Goal: Find specific page/section: Find specific page/section

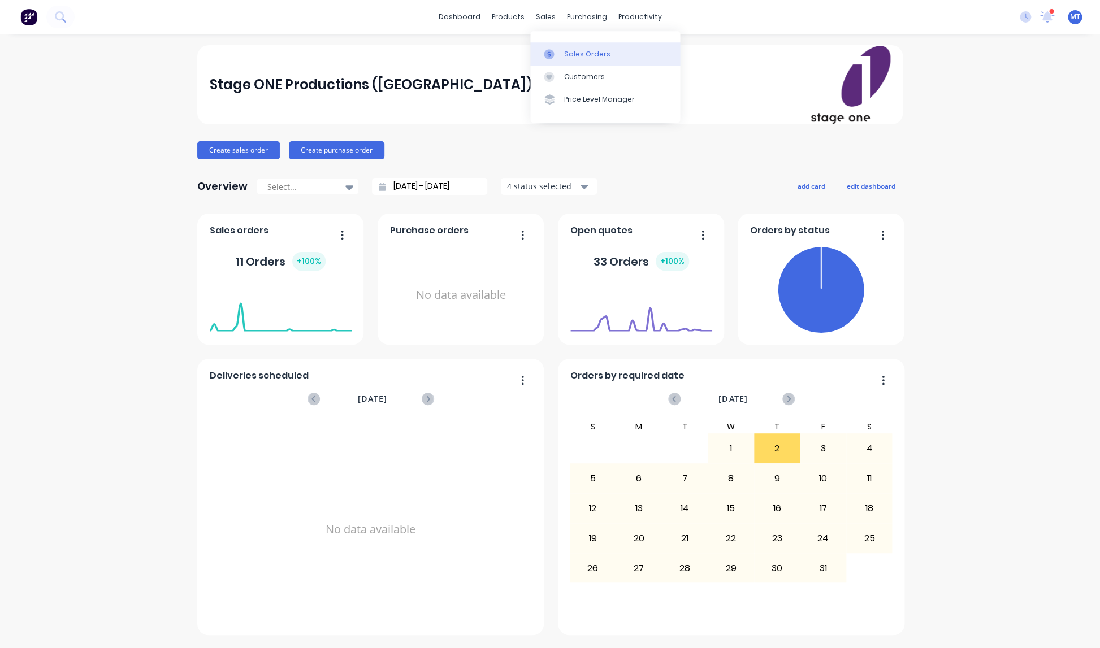
click at [572, 52] on div "Sales Orders" at bounding box center [587, 54] width 46 height 10
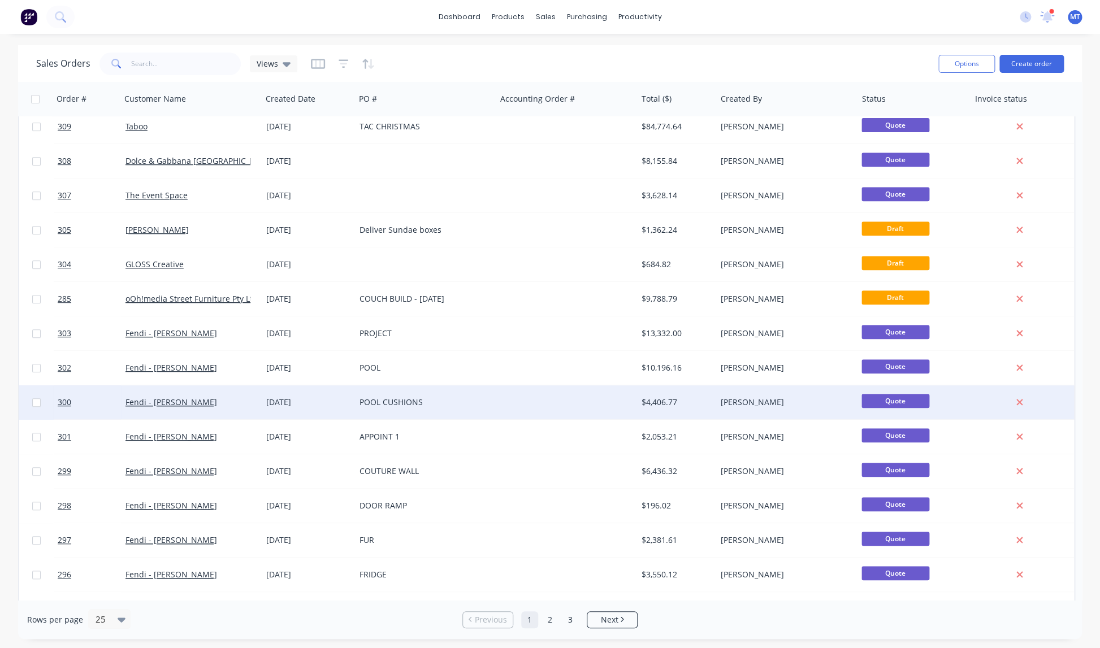
scroll to position [378, 0]
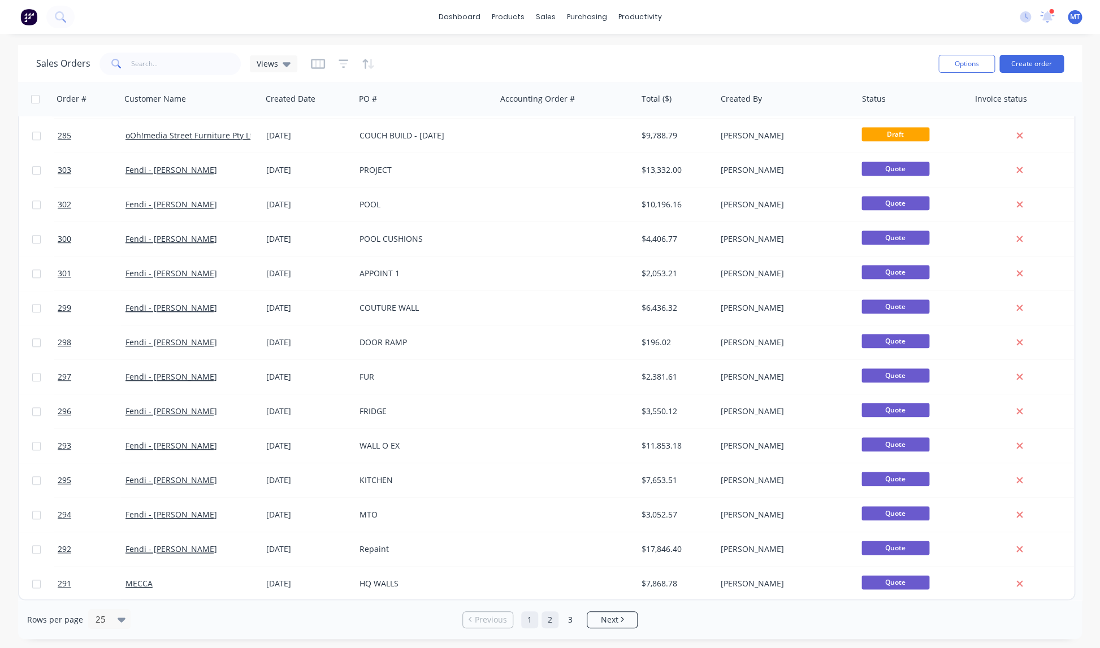
click at [550, 622] on link "2" at bounding box center [550, 620] width 17 height 17
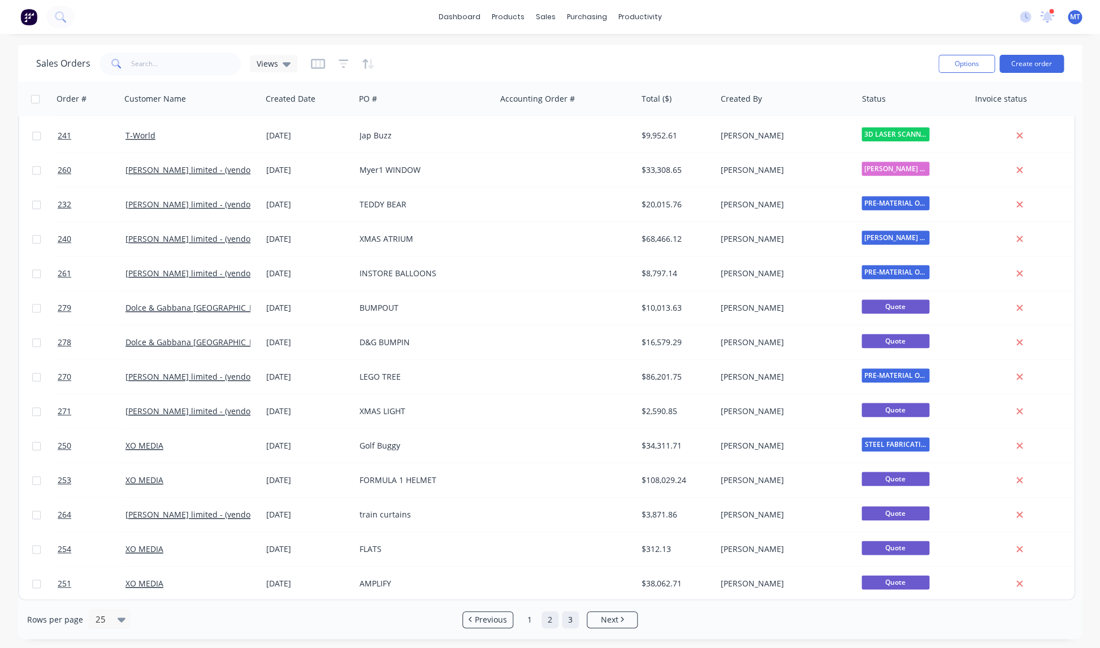
click at [571, 621] on link "3" at bounding box center [570, 620] width 17 height 17
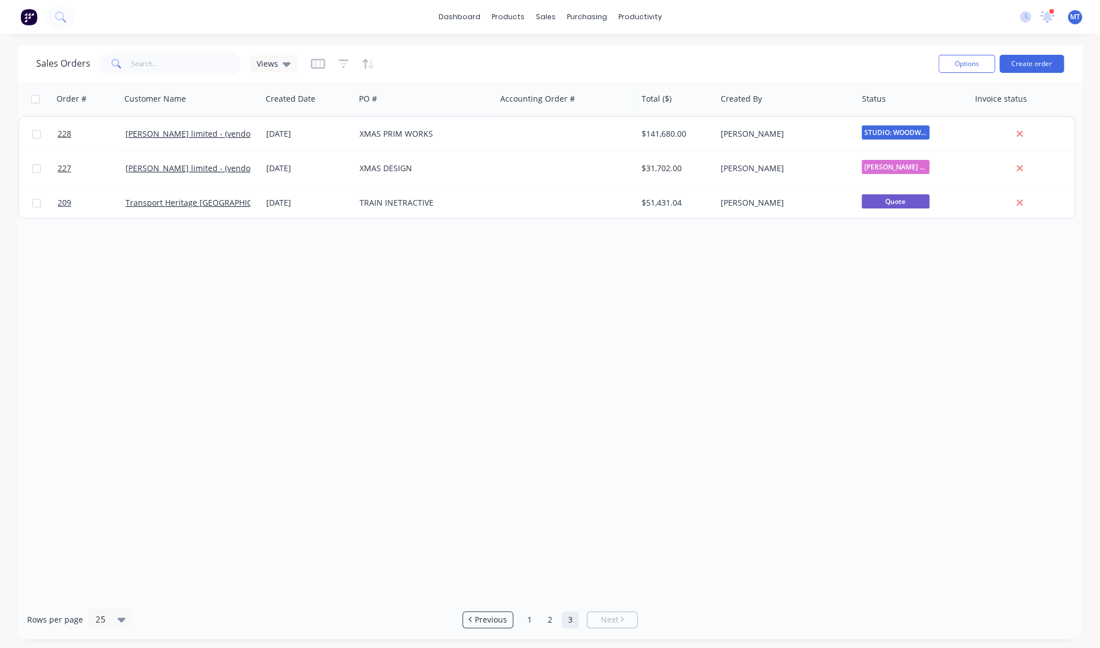
scroll to position [0, 0]
click at [530, 620] on link "1" at bounding box center [529, 620] width 17 height 17
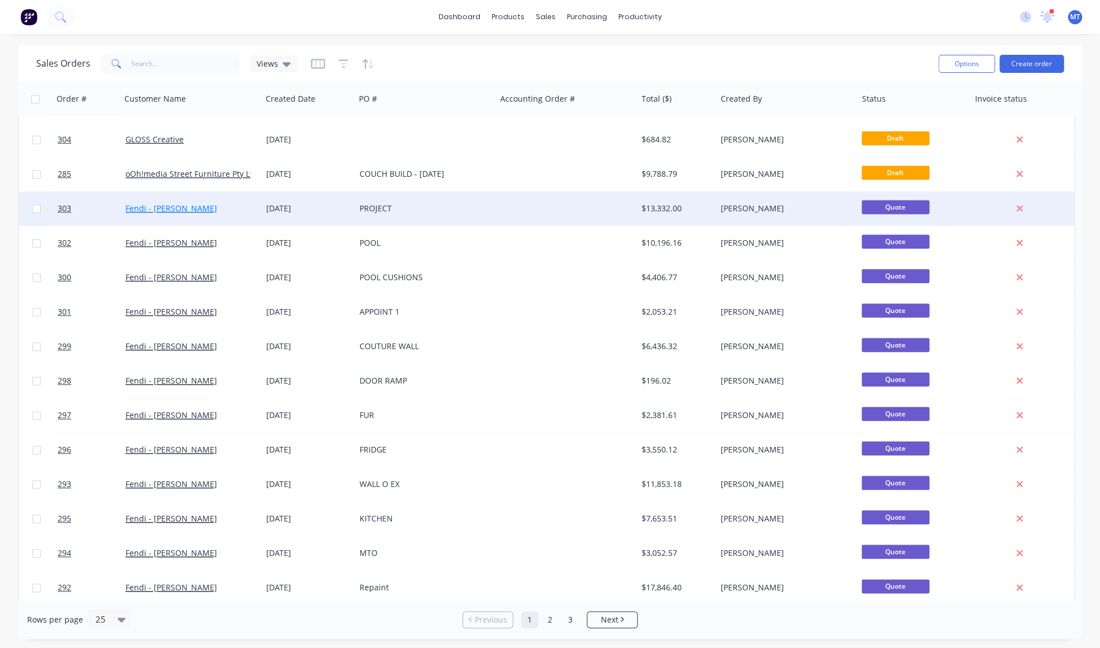
scroll to position [378, 0]
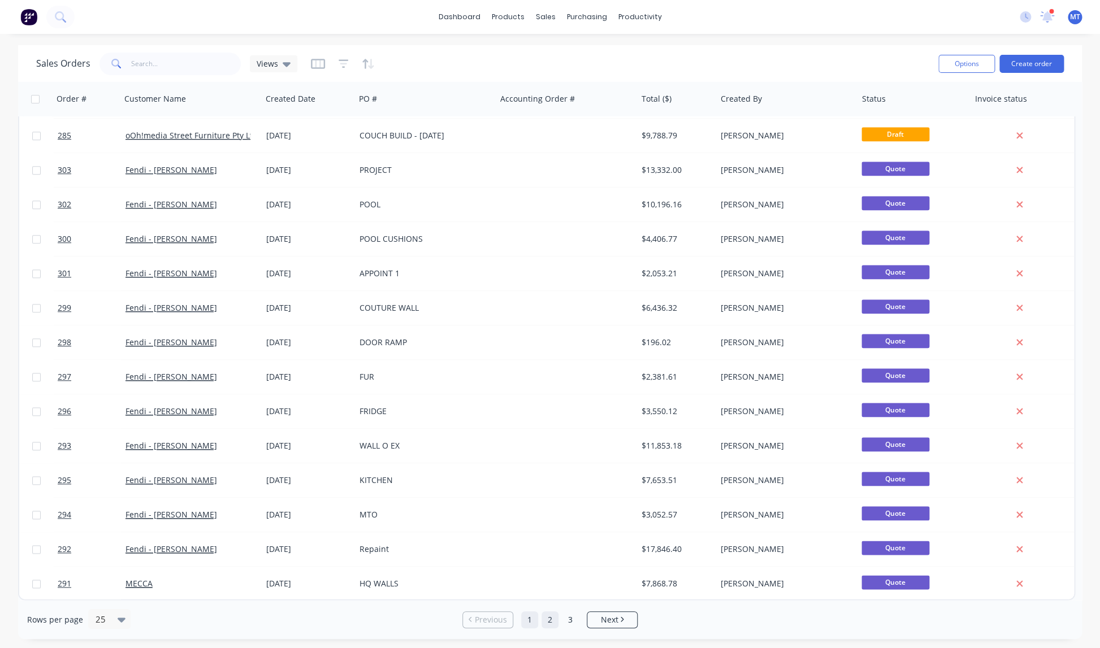
click at [550, 619] on link "2" at bounding box center [550, 620] width 17 height 17
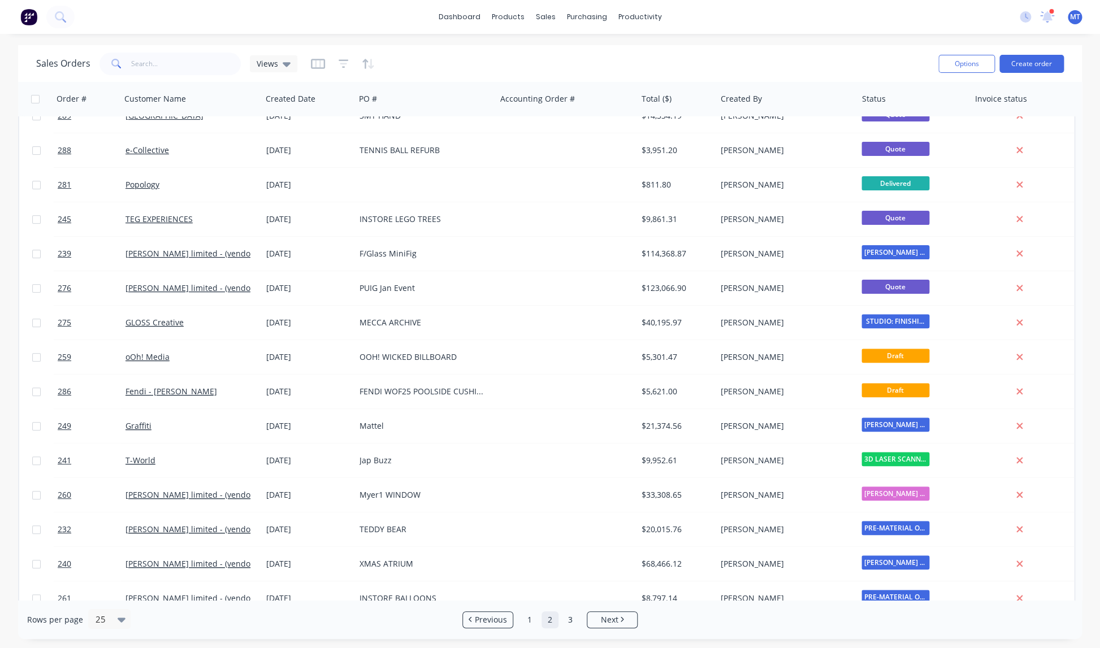
scroll to position [0, 0]
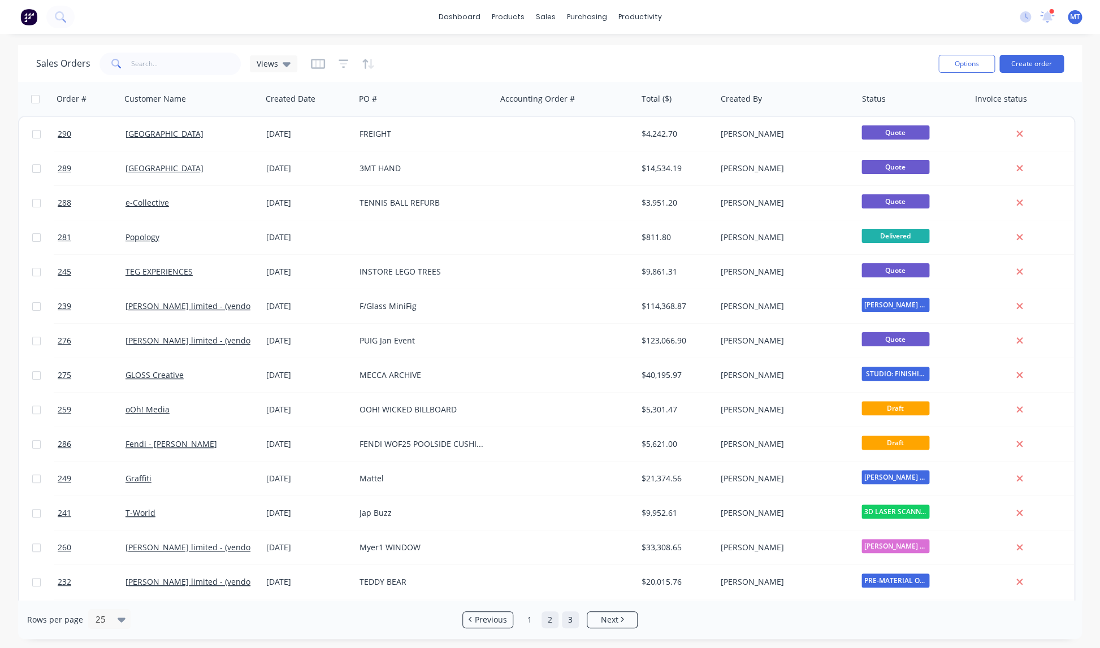
click at [571, 622] on link "3" at bounding box center [570, 620] width 17 height 17
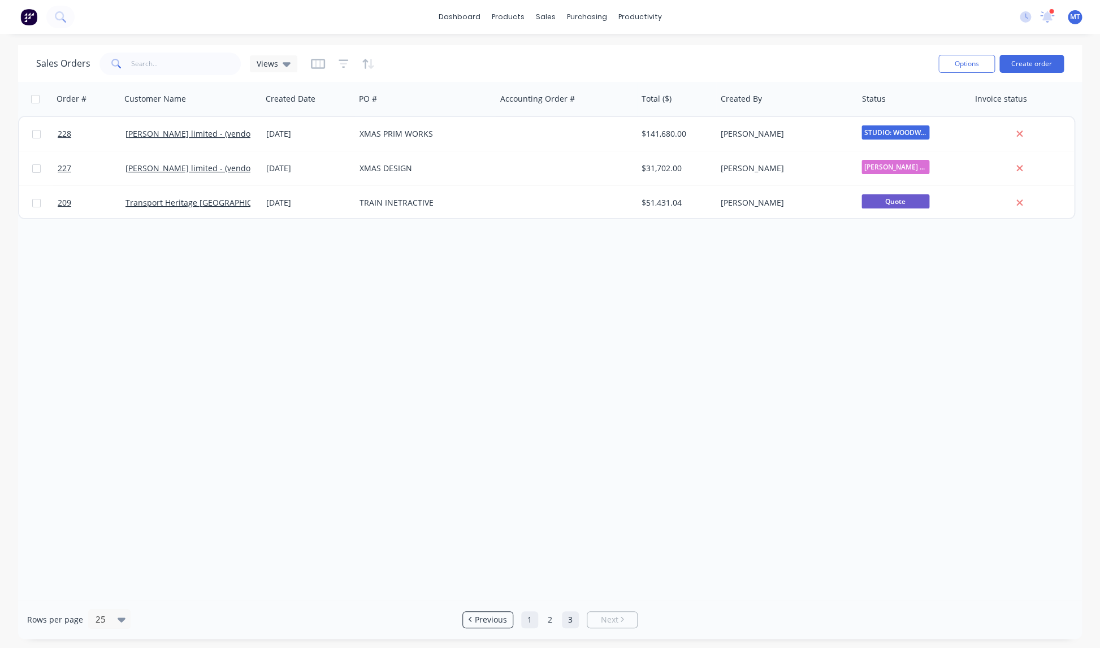
click at [530, 620] on link "1" at bounding box center [529, 620] width 17 height 17
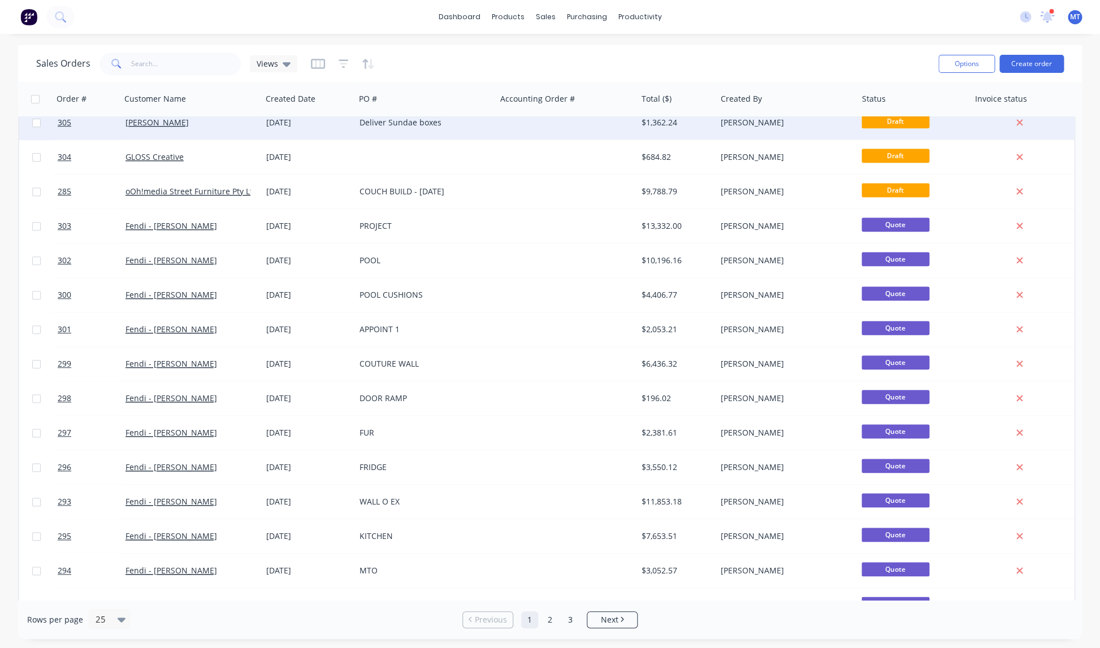
scroll to position [378, 0]
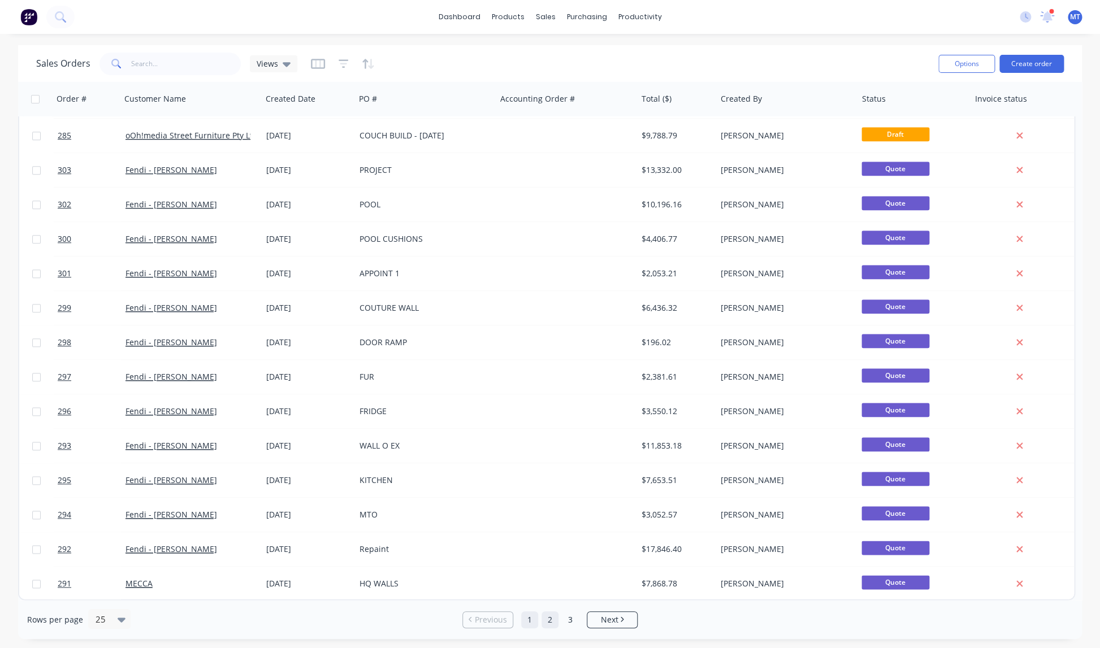
click at [550, 622] on link "2" at bounding box center [550, 620] width 17 height 17
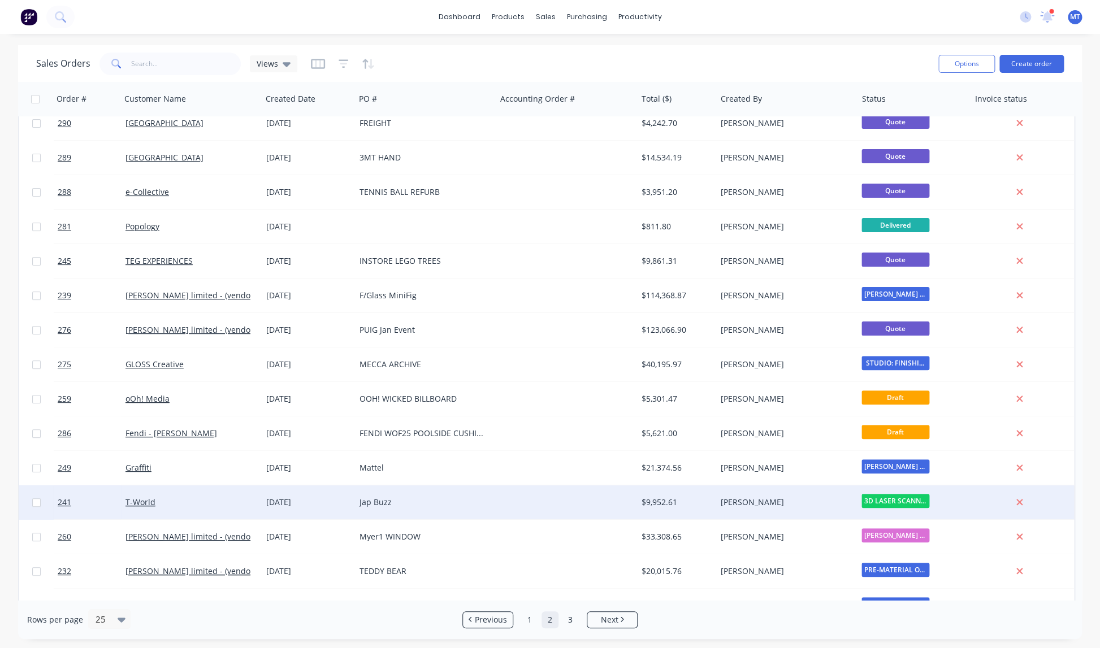
scroll to position [0, 0]
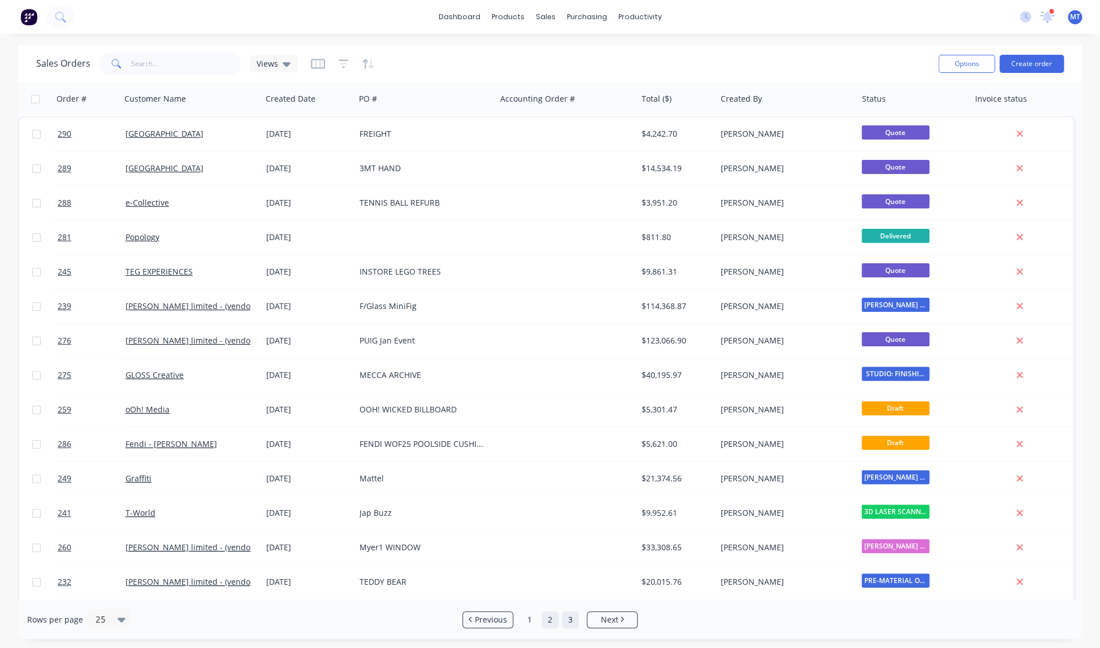
click at [571, 622] on link "3" at bounding box center [570, 620] width 17 height 17
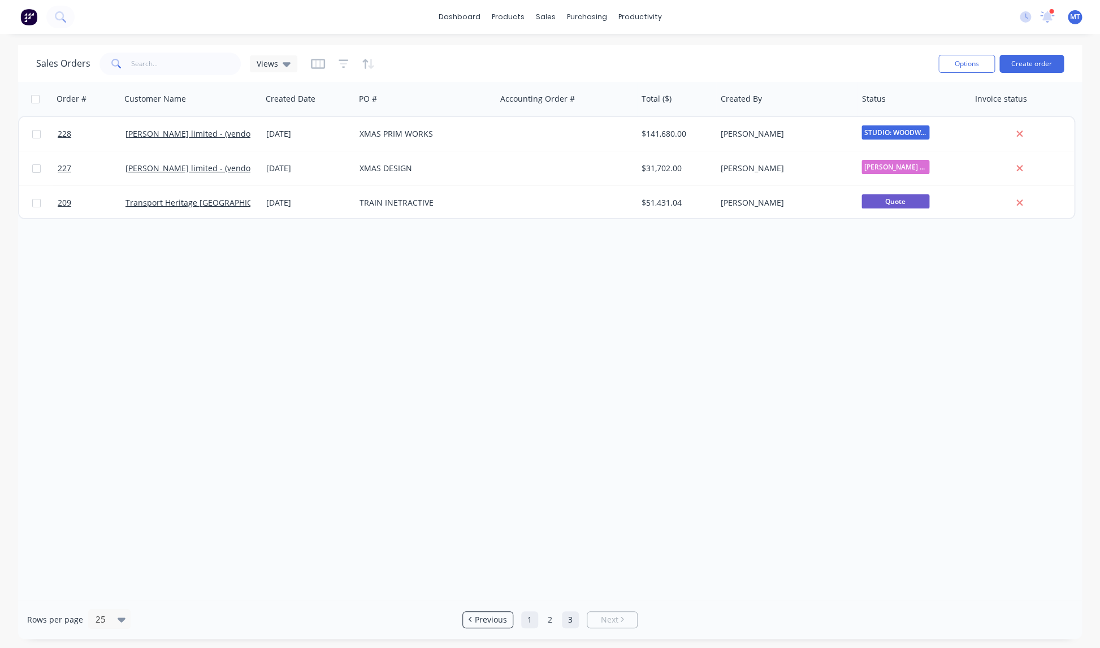
click at [531, 624] on link "1" at bounding box center [529, 620] width 17 height 17
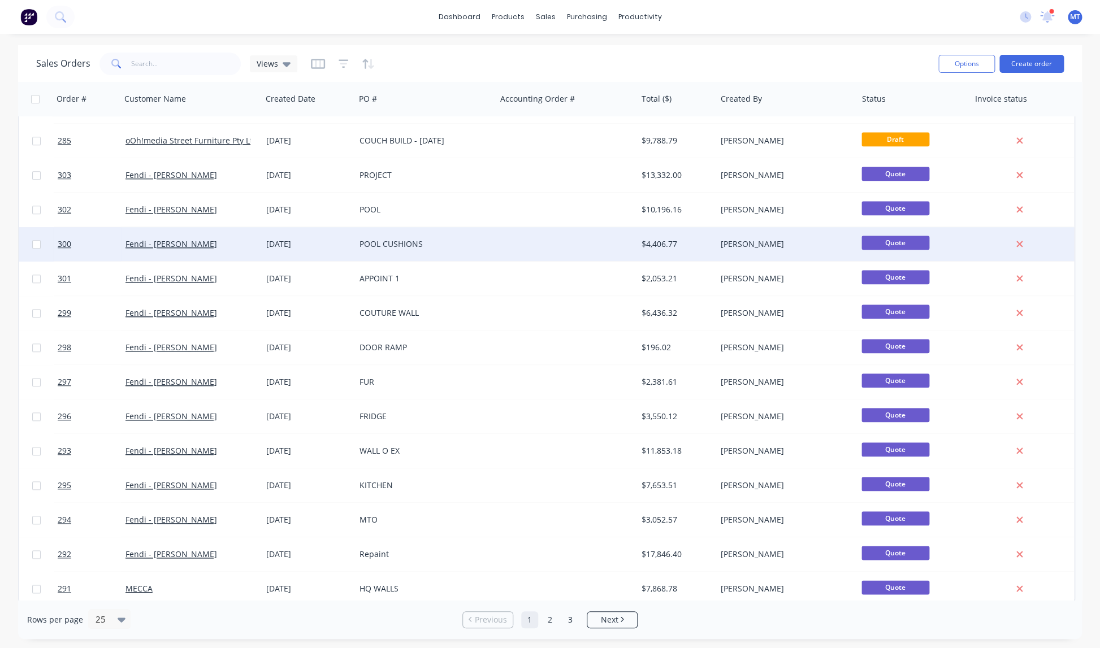
scroll to position [378, 0]
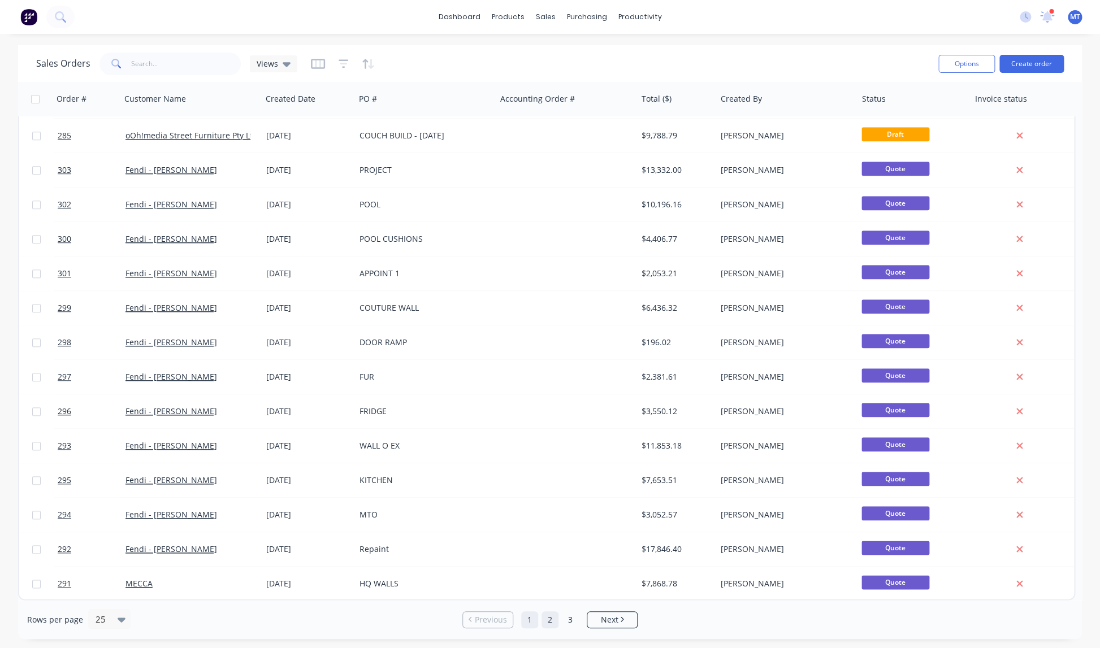
click at [549, 619] on link "2" at bounding box center [550, 620] width 17 height 17
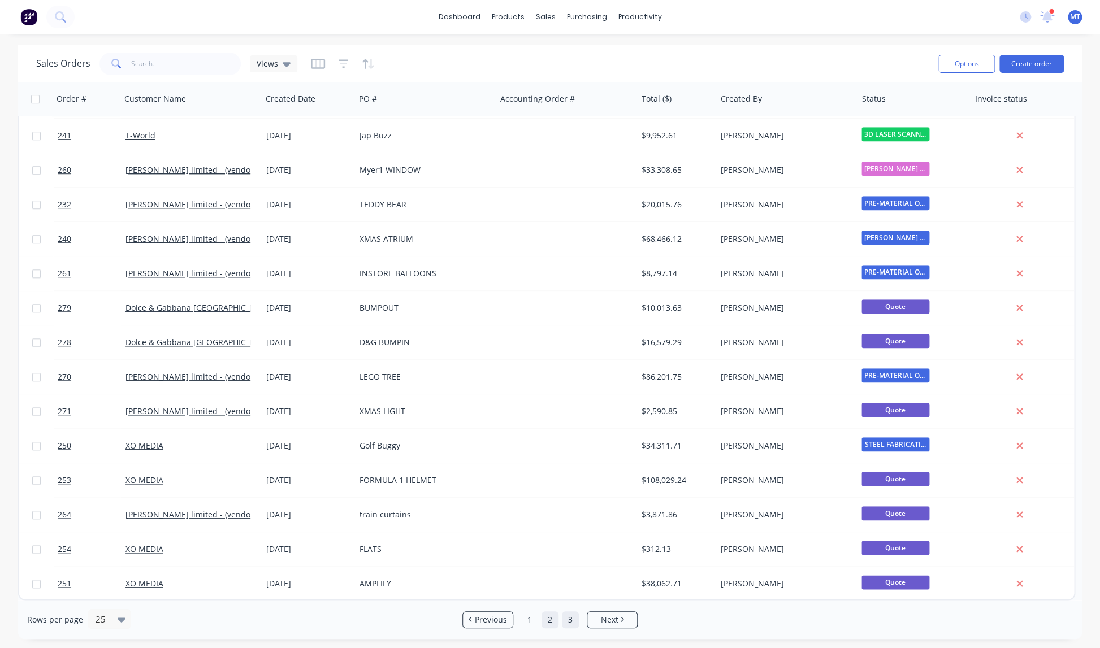
click at [570, 620] on link "3" at bounding box center [570, 620] width 17 height 17
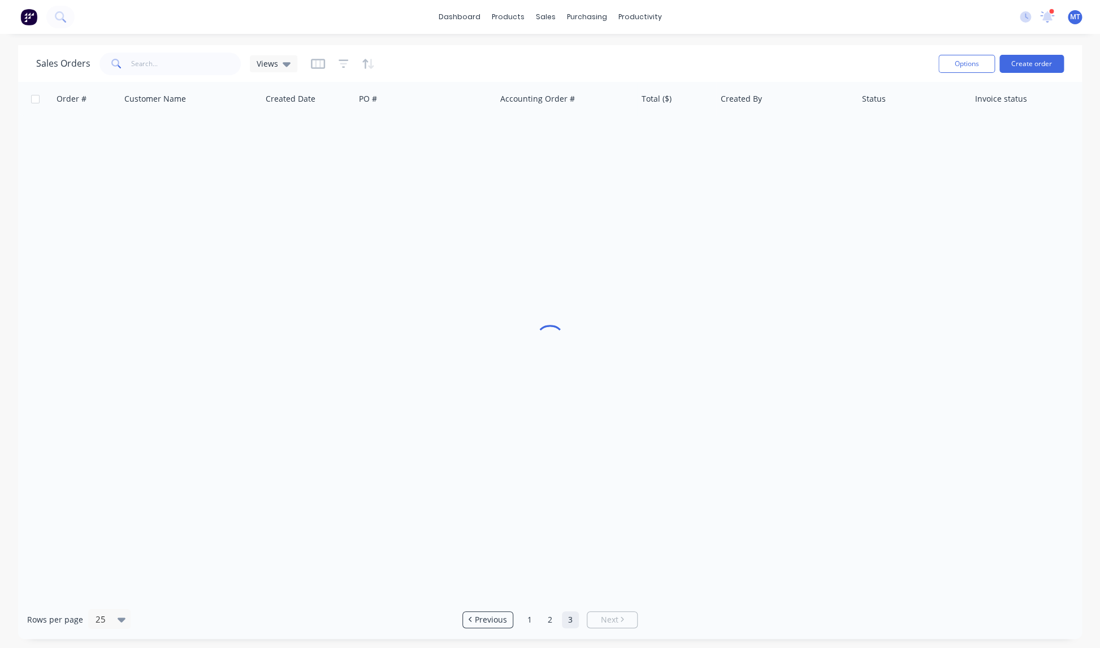
scroll to position [0, 0]
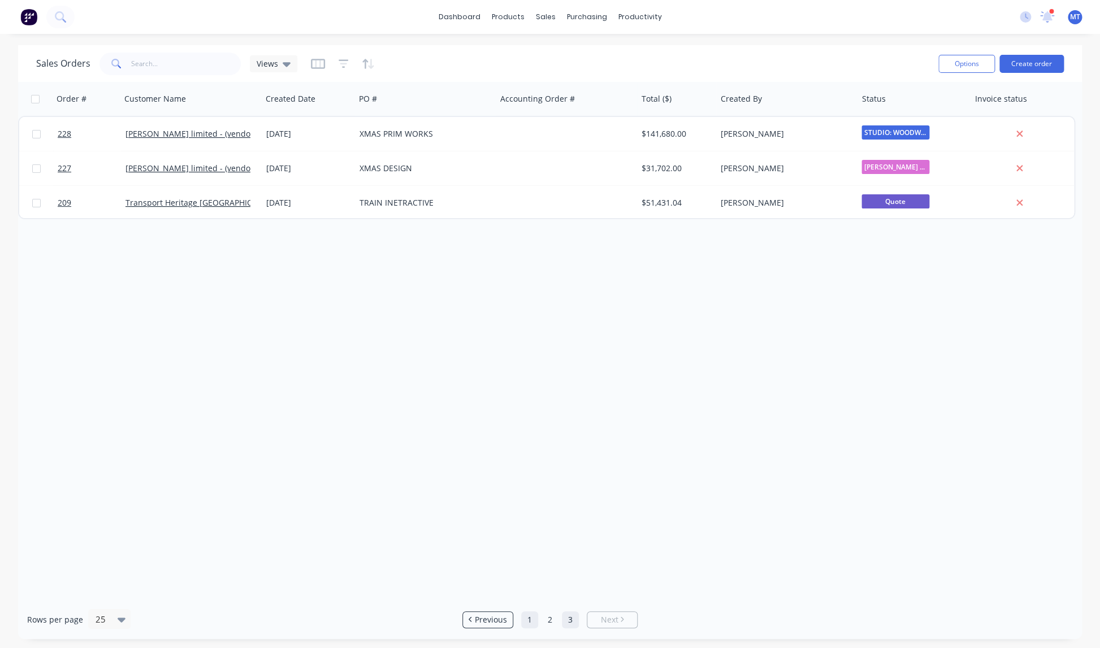
click at [529, 622] on link "1" at bounding box center [529, 620] width 17 height 17
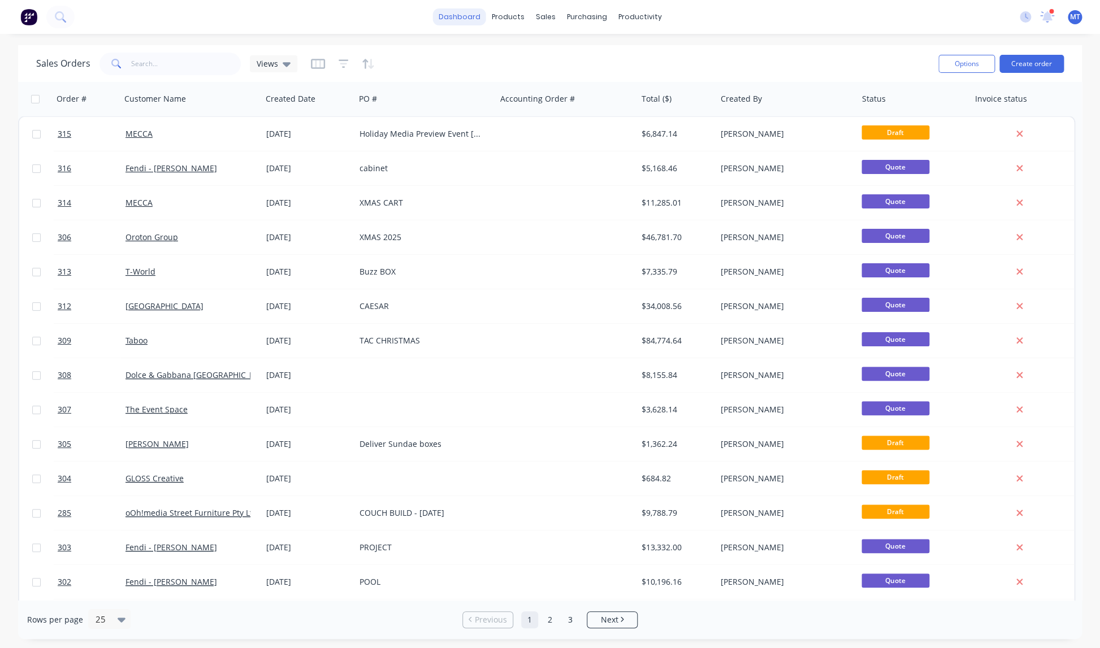
click at [470, 17] on link "dashboard" at bounding box center [459, 16] width 53 height 17
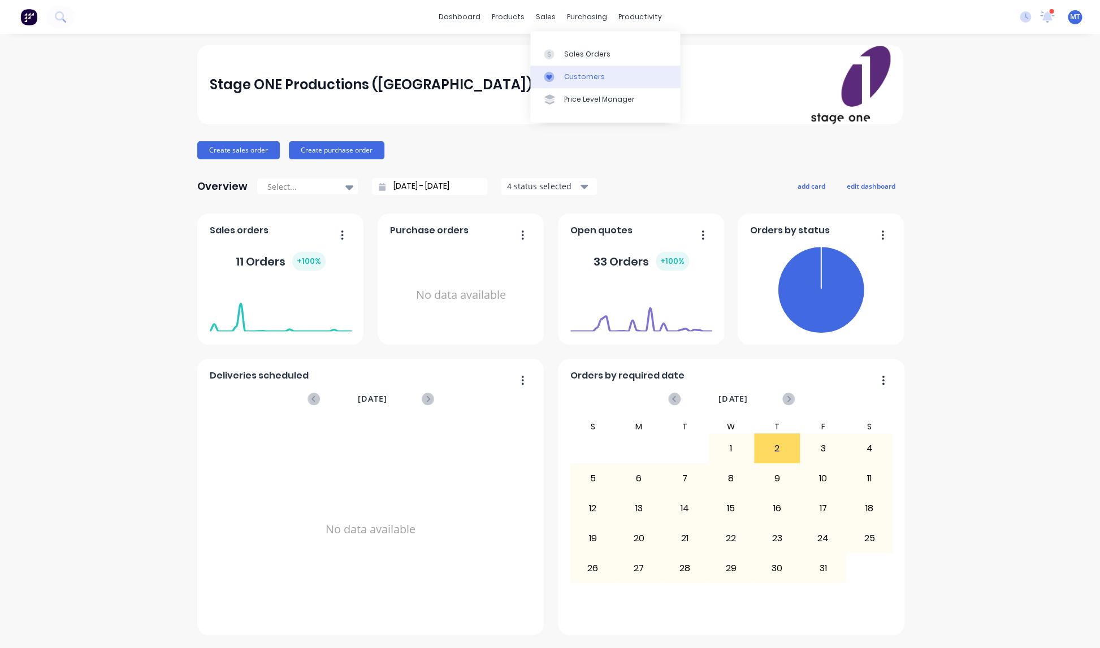
click at [582, 76] on div "Customers" at bounding box center [584, 77] width 41 height 10
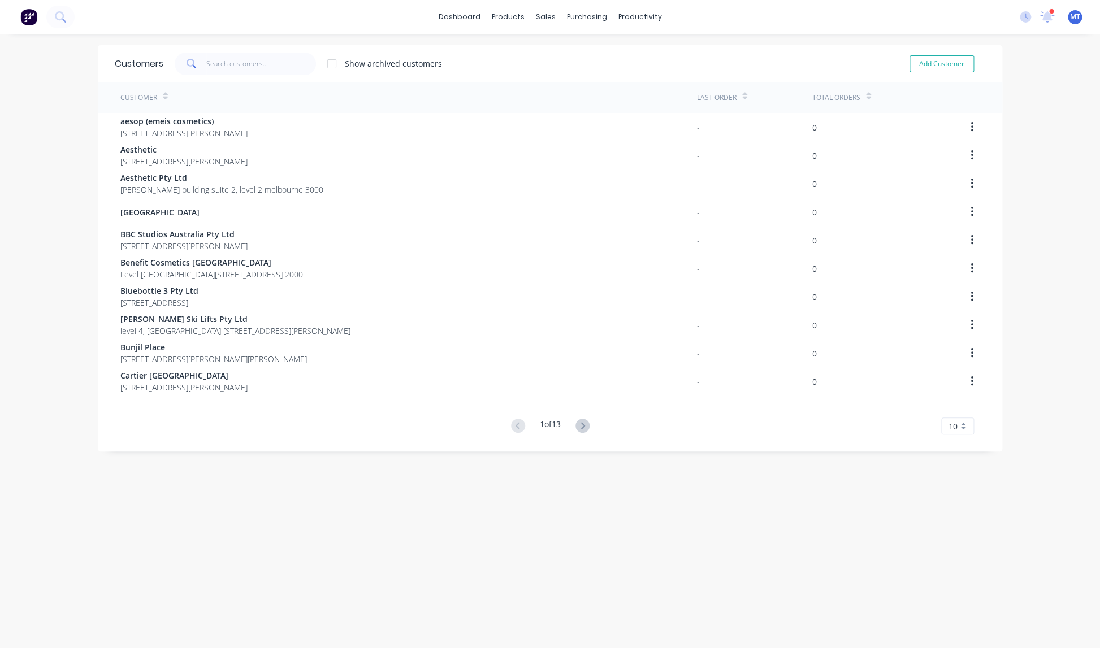
click at [585, 423] on icon at bounding box center [583, 426] width 14 height 14
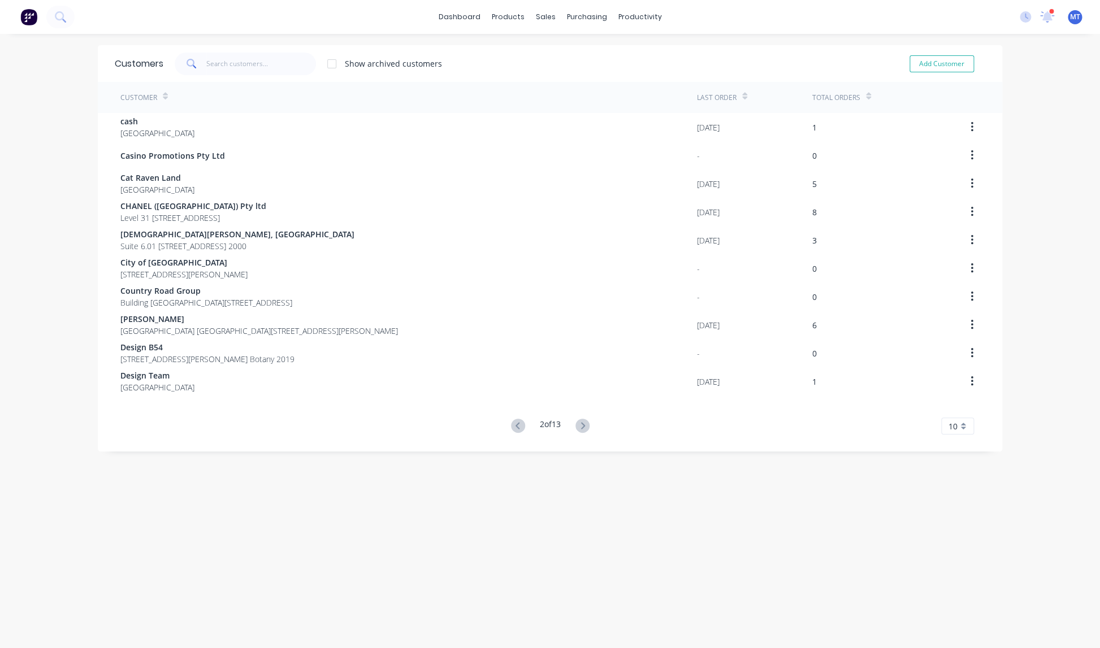
click at [585, 423] on icon at bounding box center [583, 426] width 14 height 14
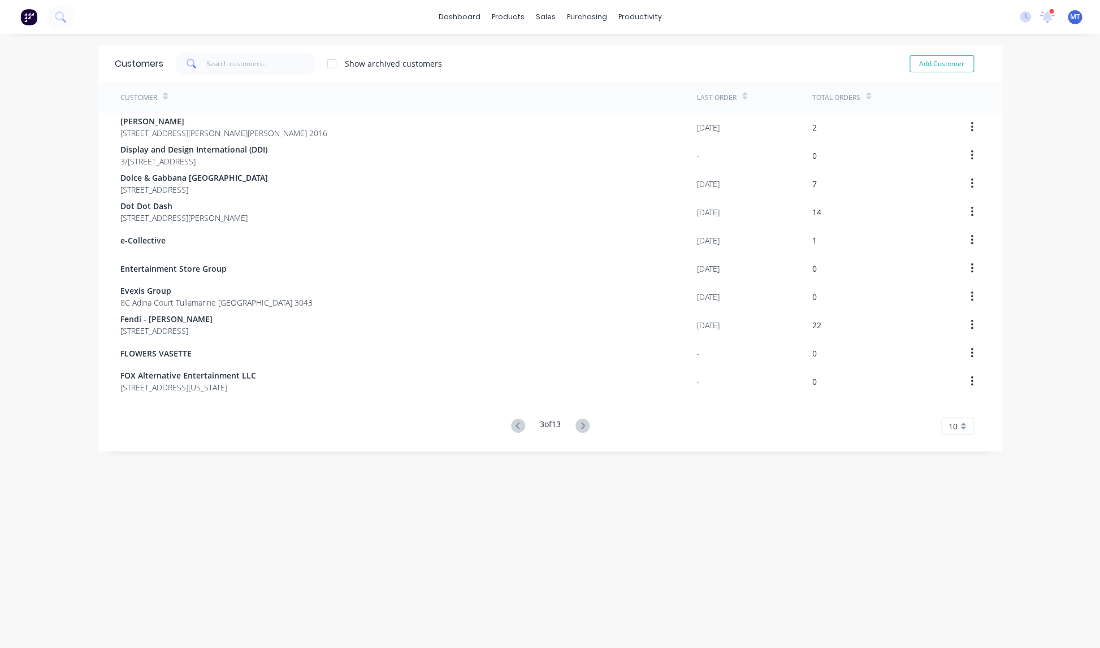
click at [585, 423] on icon at bounding box center [583, 426] width 14 height 14
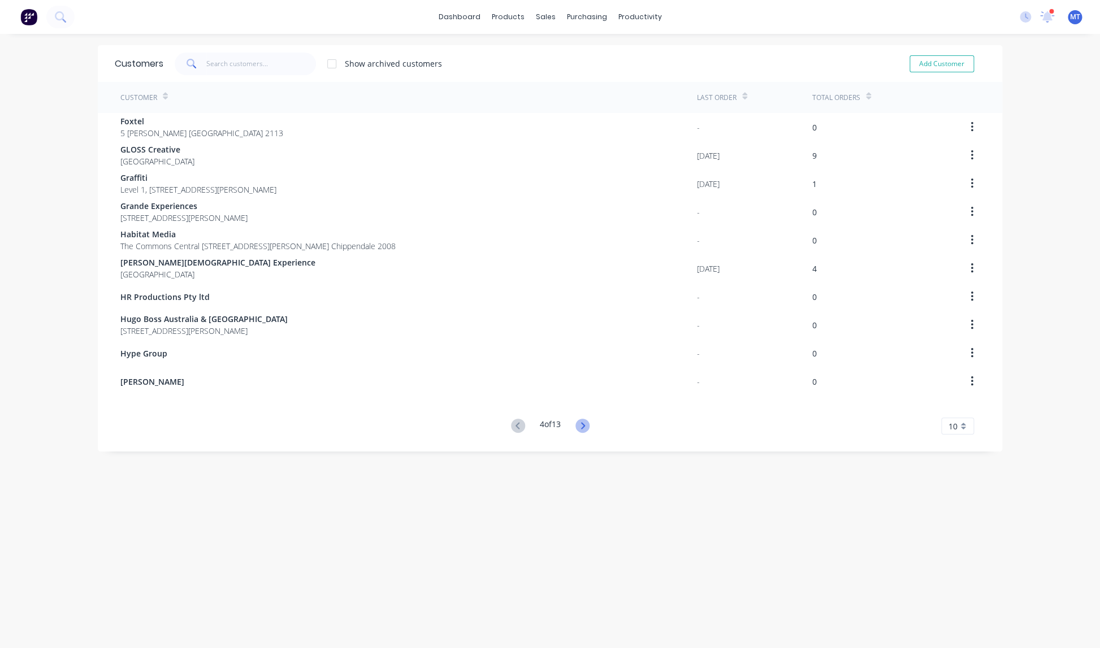
click at [585, 423] on icon at bounding box center [583, 426] width 14 height 14
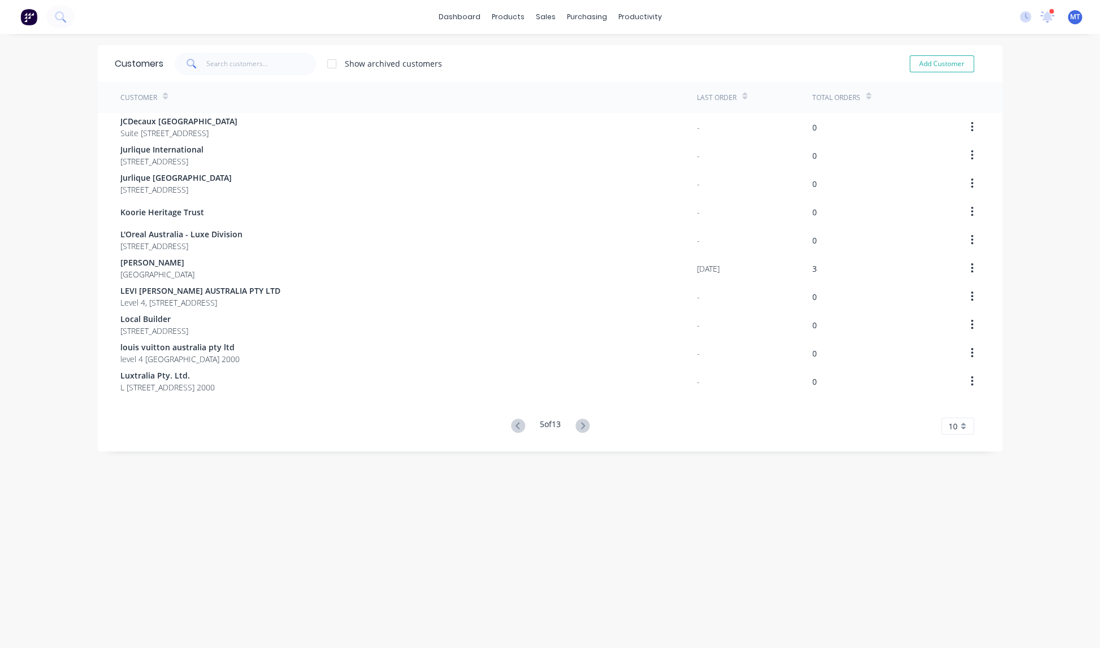
click at [585, 423] on icon at bounding box center [583, 426] width 14 height 14
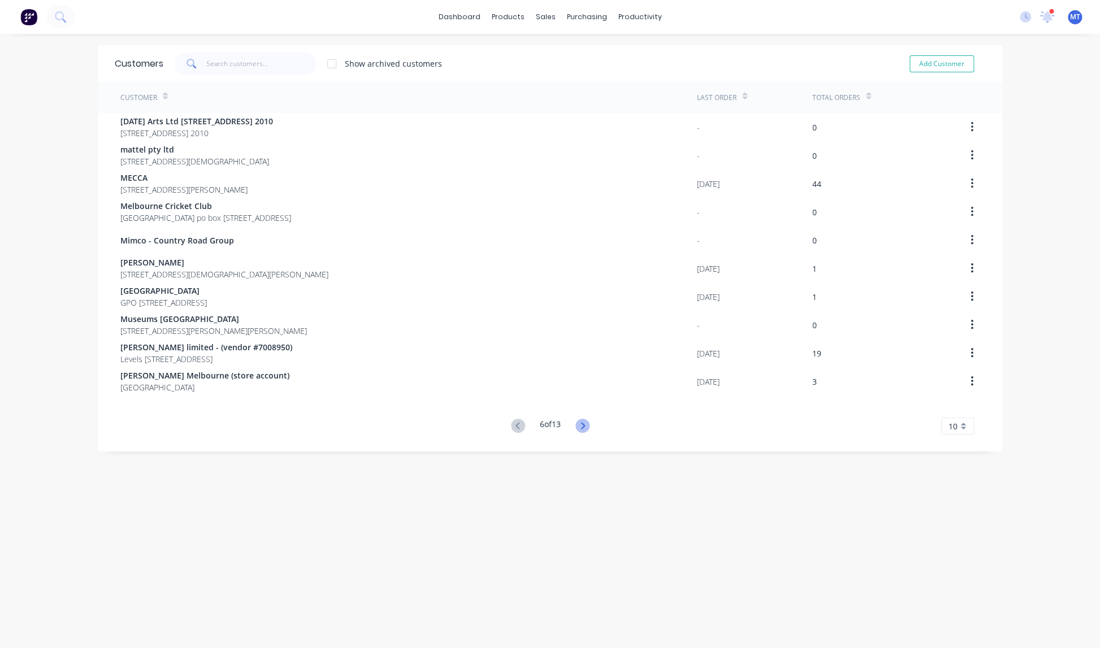
click at [585, 423] on icon at bounding box center [583, 426] width 14 height 14
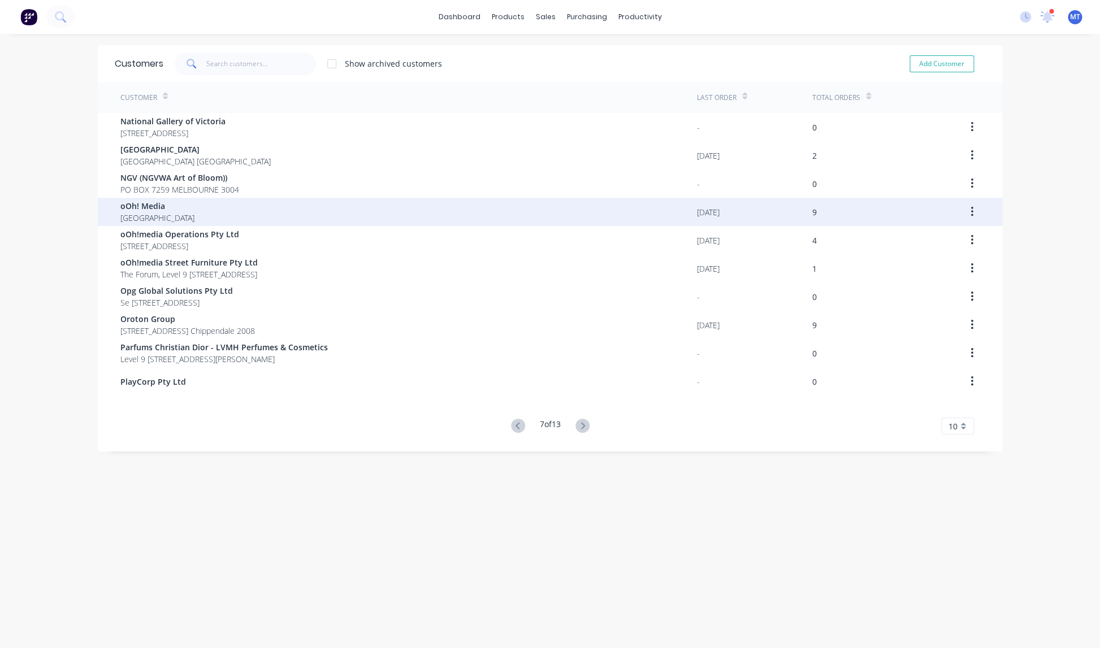
click at [140, 207] on span "oOh! Media" at bounding box center [157, 206] width 74 height 12
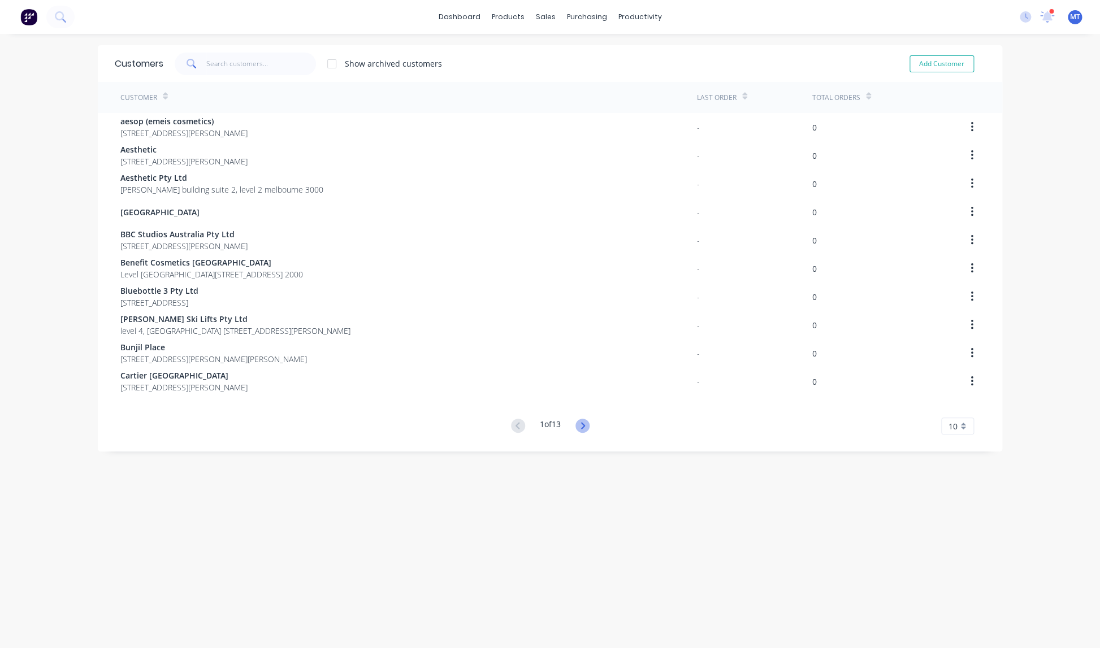
click at [583, 426] on icon at bounding box center [583, 426] width 14 height 14
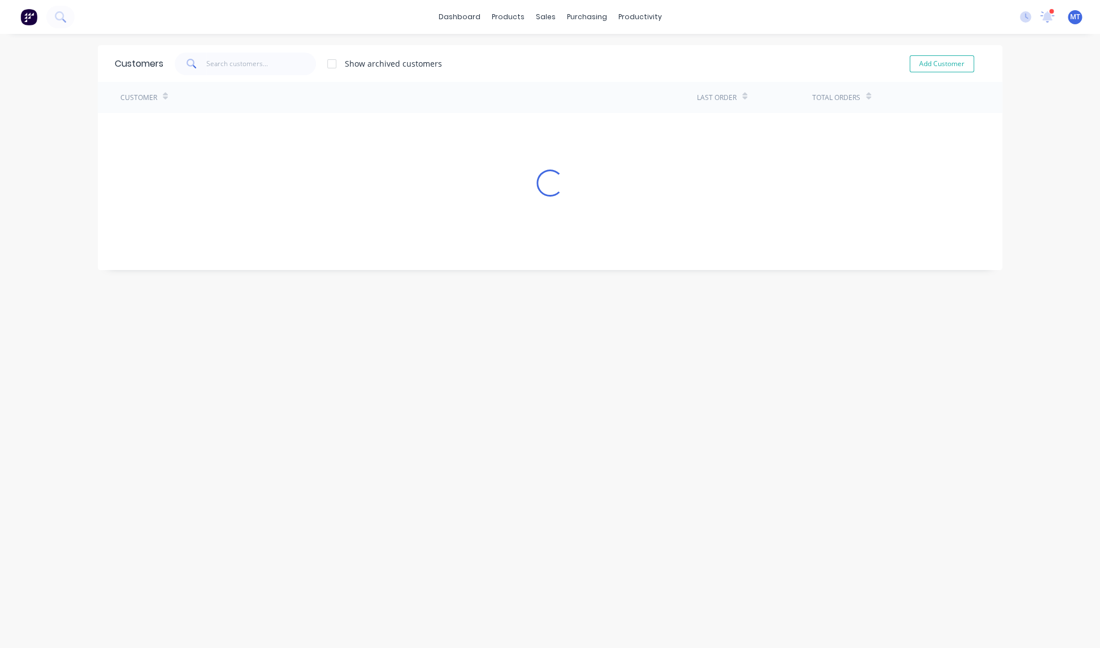
click at [583, 426] on div "Customers Show archived customers Add Customer Customer Last Order Total Orders…" at bounding box center [550, 352] width 905 height 615
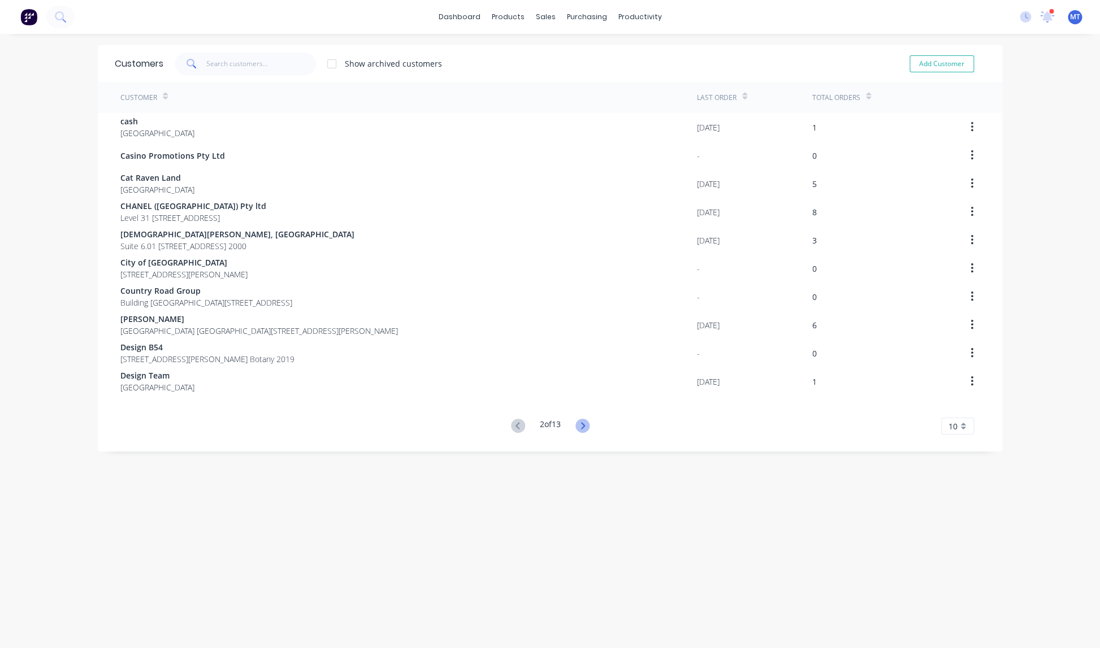
click at [583, 426] on icon at bounding box center [583, 426] width 14 height 14
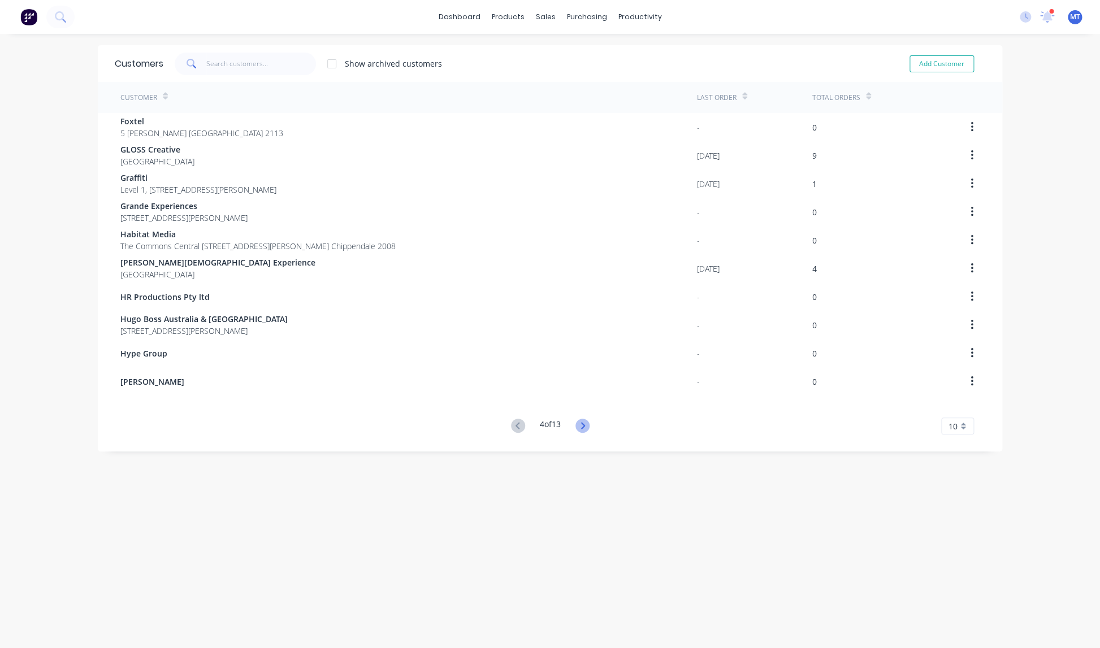
click at [583, 426] on icon at bounding box center [583, 426] width 14 height 14
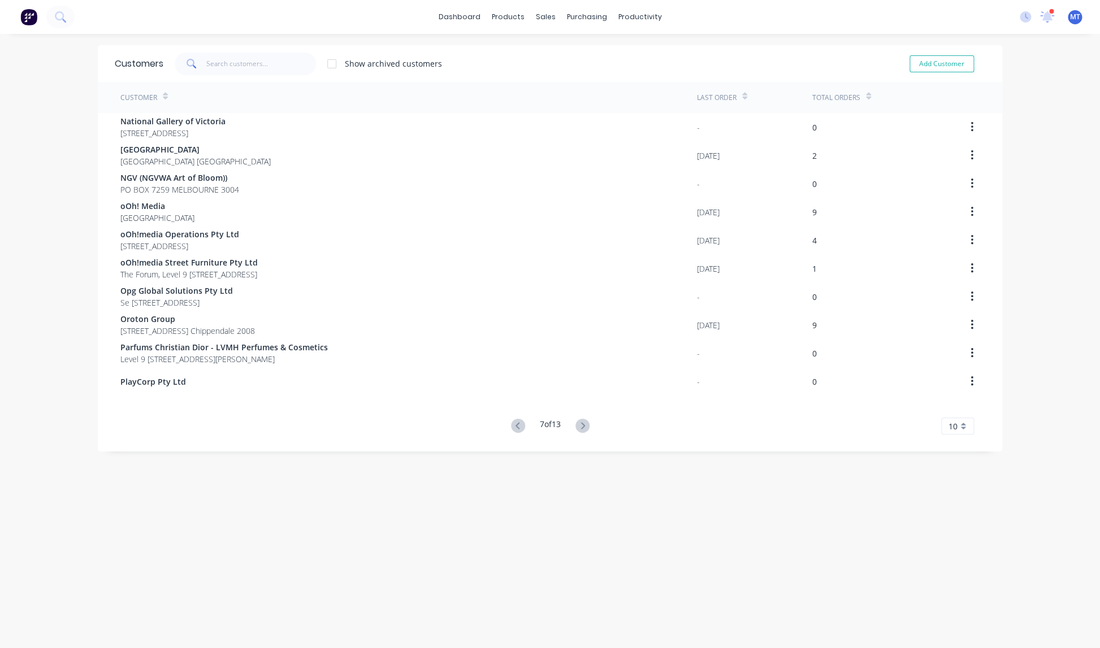
click at [583, 426] on icon at bounding box center [583, 426] width 14 height 14
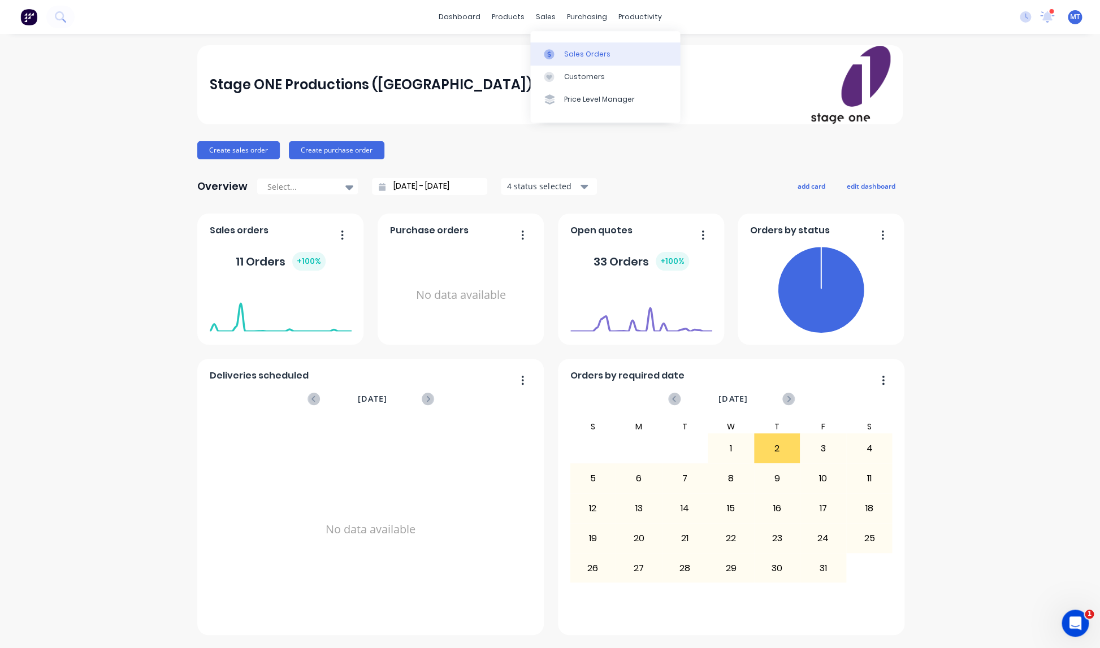
click at [582, 52] on div "Sales Orders" at bounding box center [587, 54] width 46 height 10
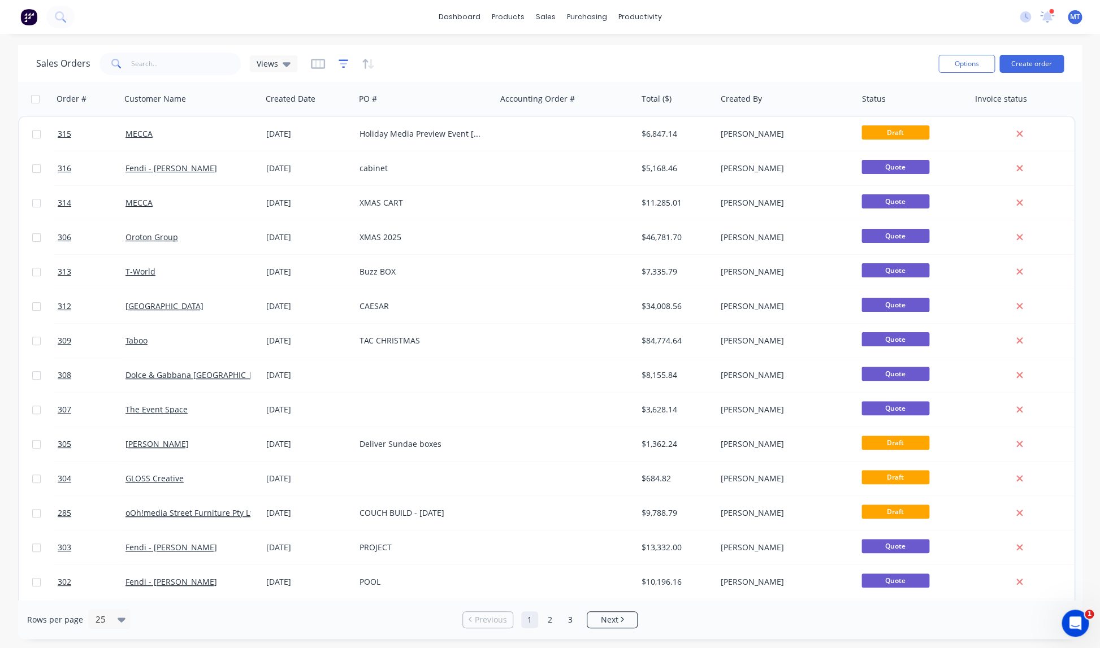
click at [343, 65] on icon "button" at bounding box center [344, 63] width 10 height 11
click at [840, 58] on div "Sales Orders Views" at bounding box center [482, 64] width 893 height 28
click at [586, 79] on div "Customers" at bounding box center [584, 77] width 41 height 10
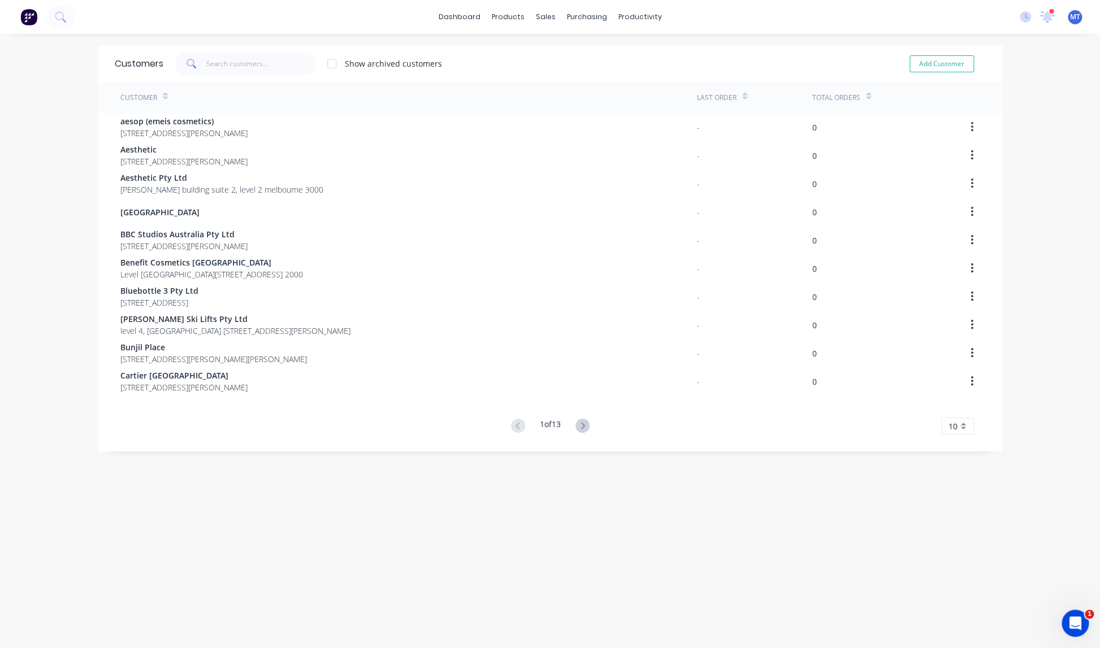
click at [585, 425] on icon at bounding box center [583, 425] width 4 height 7
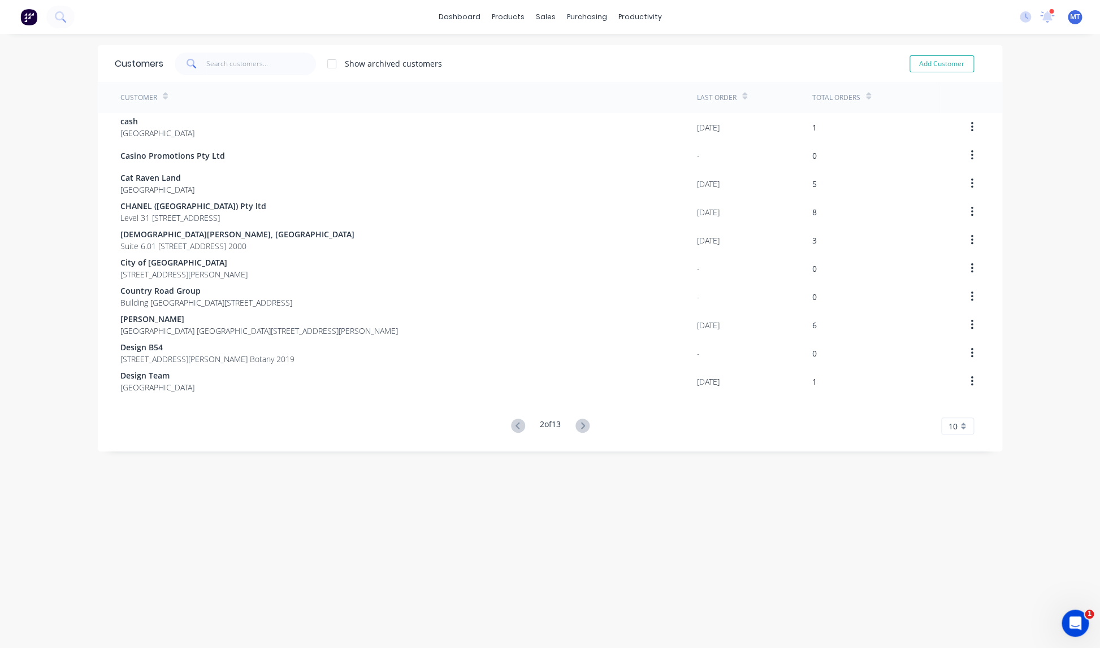
click at [585, 425] on icon at bounding box center [583, 425] width 4 height 7
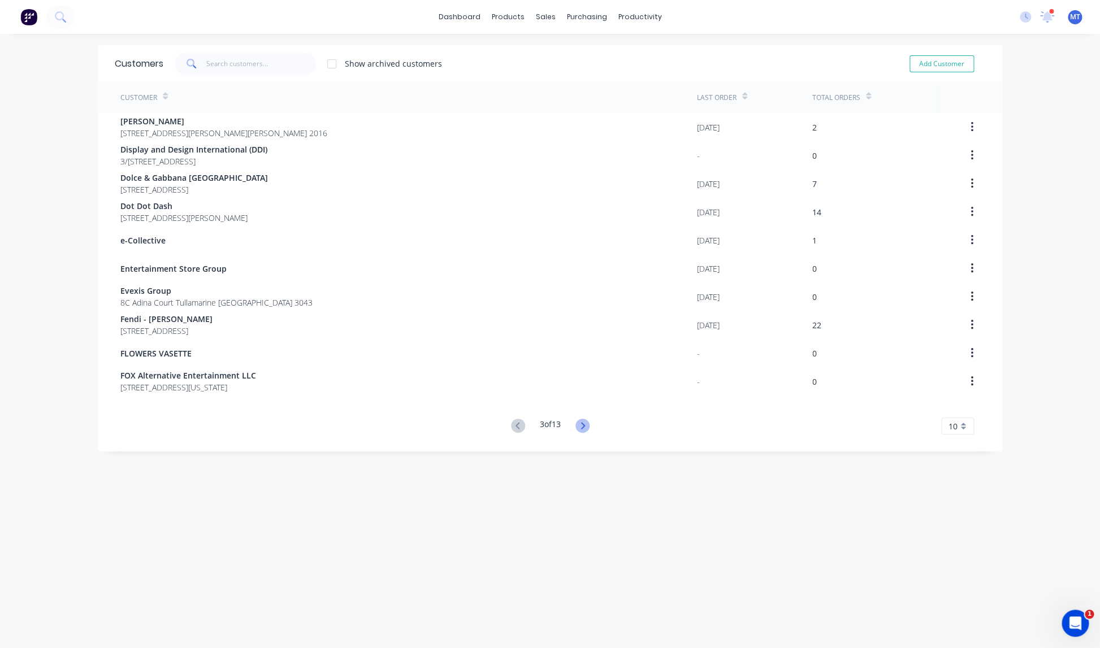
click at [585, 425] on icon at bounding box center [583, 425] width 4 height 7
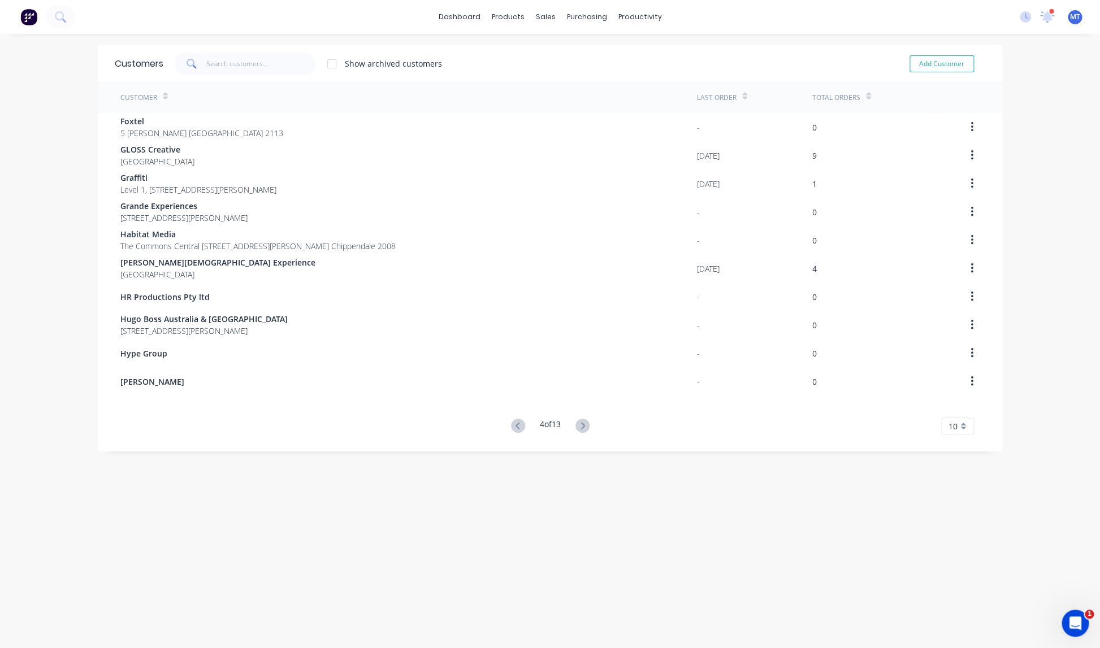
click at [585, 425] on icon at bounding box center [583, 425] width 4 height 7
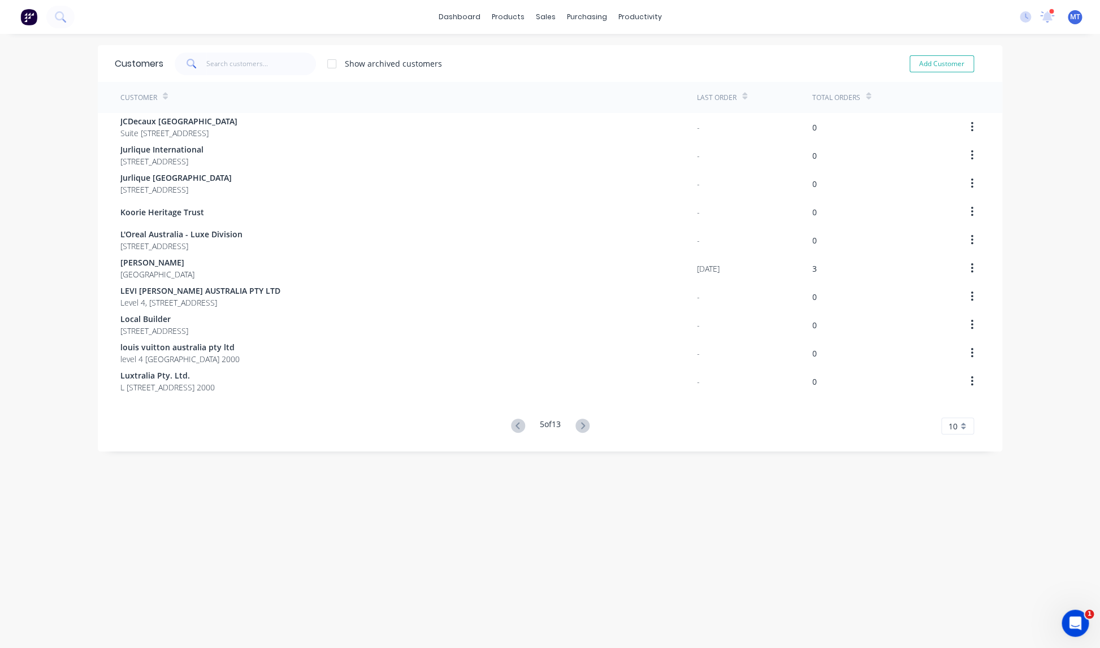
click at [585, 425] on icon at bounding box center [583, 425] width 4 height 7
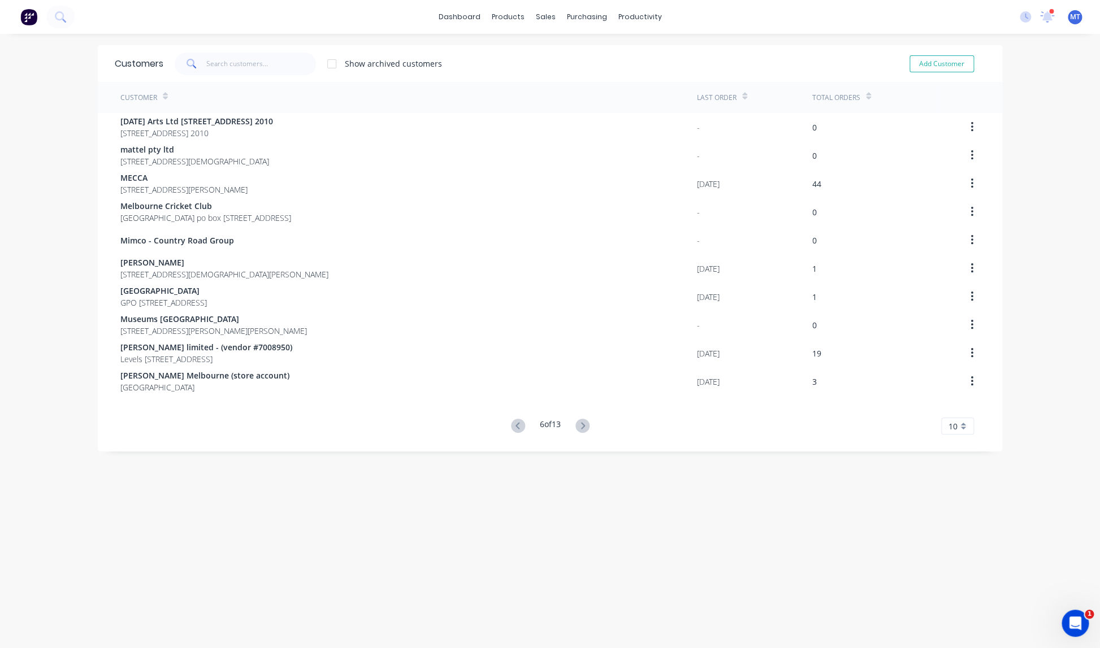
click at [585, 425] on icon at bounding box center [583, 425] width 4 height 7
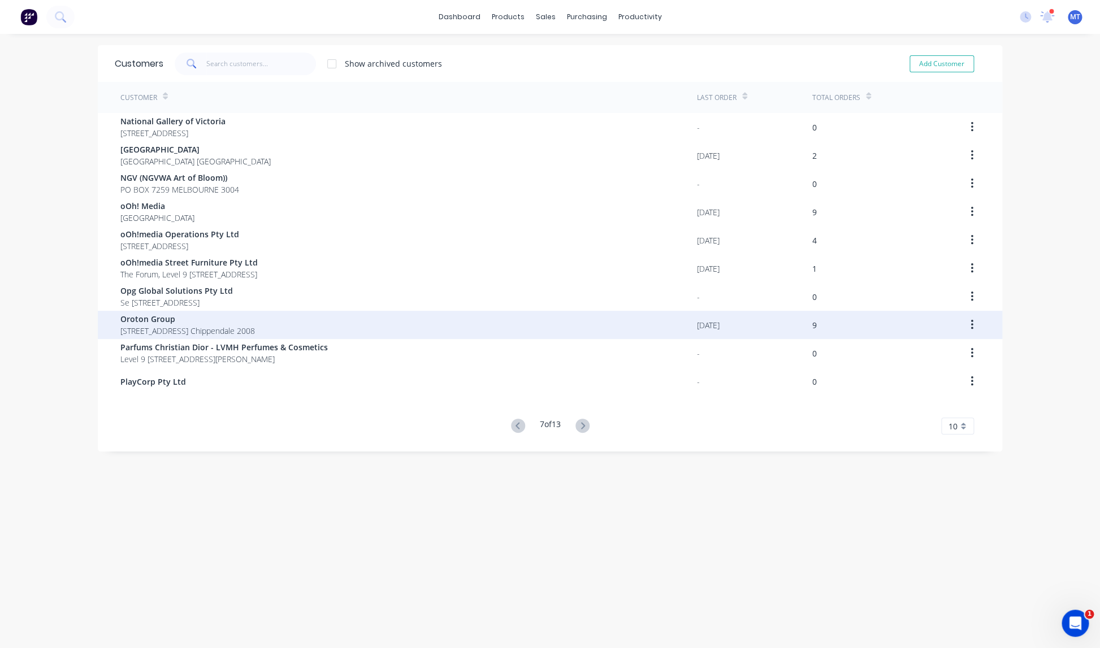
click at [972, 323] on icon "button" at bounding box center [972, 325] width 3 height 12
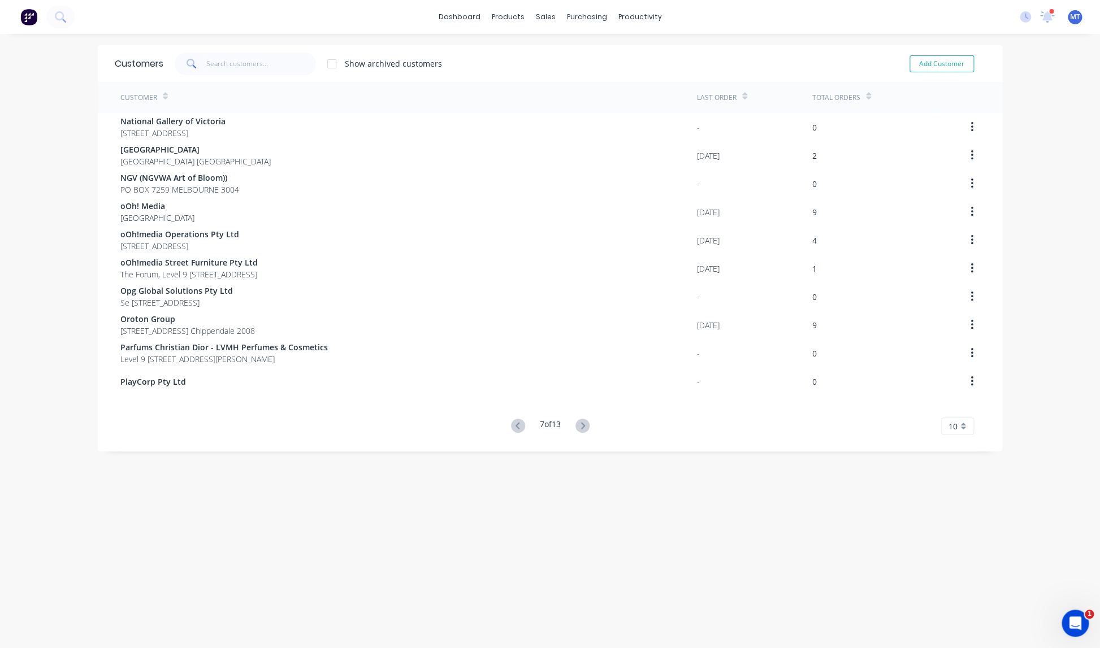
click at [1054, 329] on div "dashboard products sales purchasing productivity dashboard products Product Cat…" at bounding box center [550, 324] width 1100 height 648
click at [807, 323] on div "[DATE]" at bounding box center [754, 325] width 115 height 28
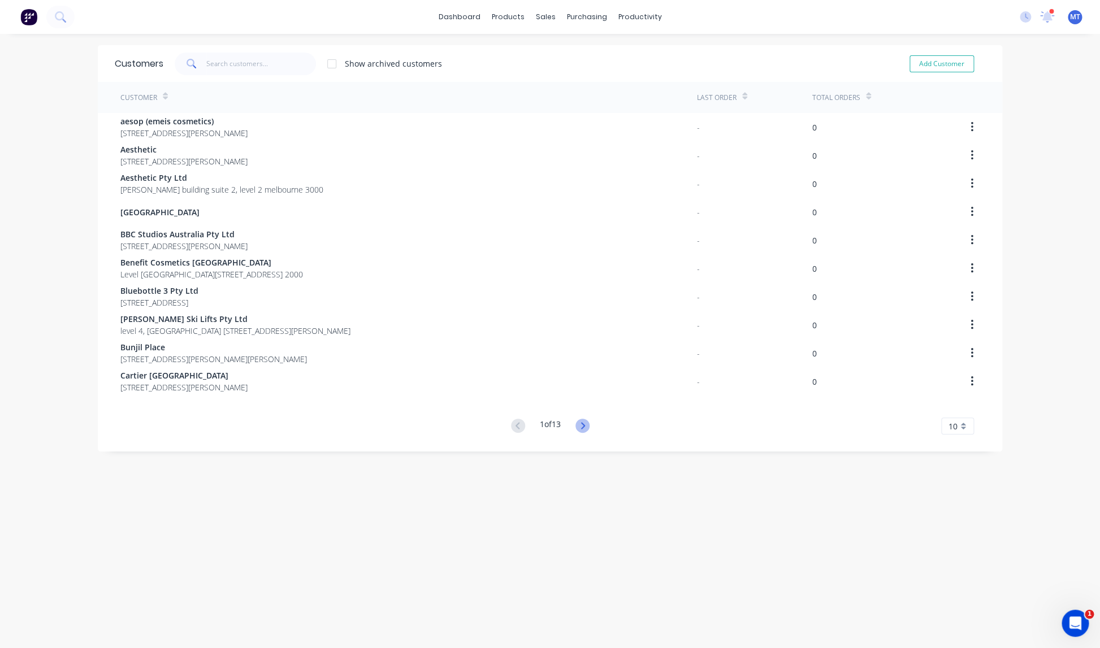
click at [585, 427] on icon at bounding box center [583, 425] width 4 height 7
click at [585, 427] on div "Customers Show archived customers Add Customer Customer Last Order Total Orders…" at bounding box center [550, 352] width 905 height 615
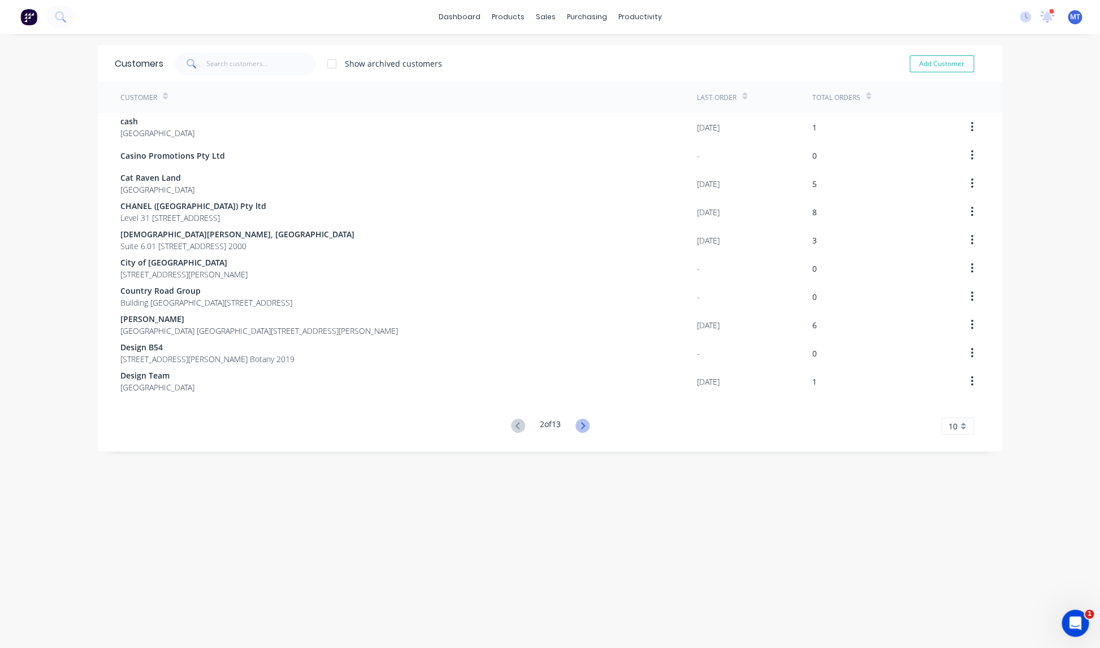
click at [585, 427] on icon at bounding box center [583, 425] width 4 height 7
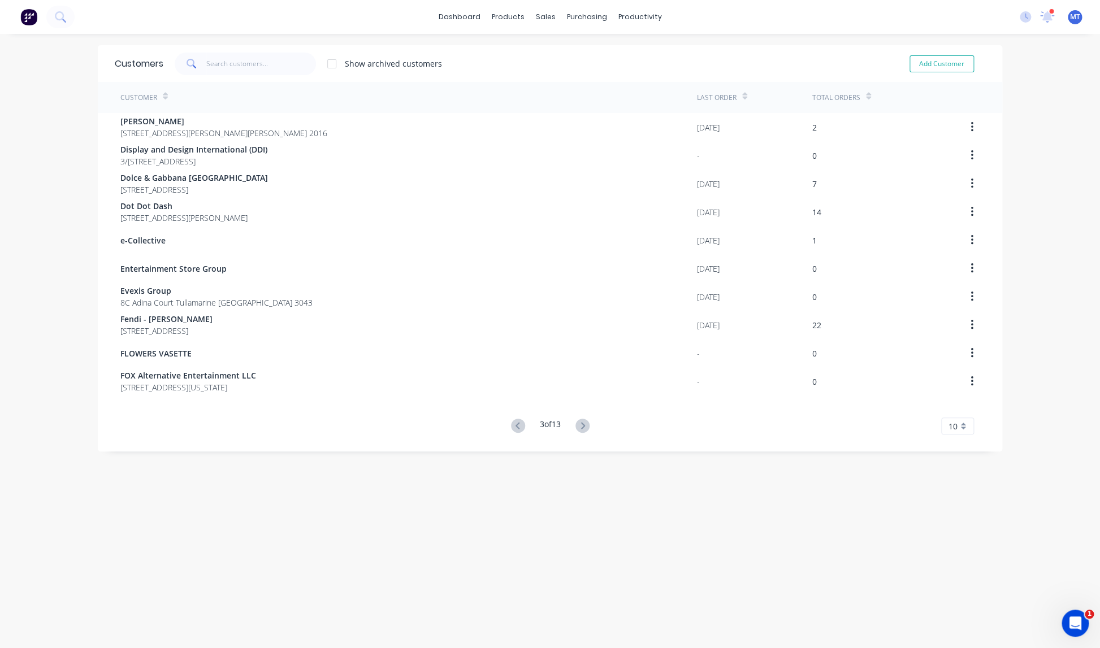
click at [585, 427] on icon at bounding box center [583, 425] width 4 height 7
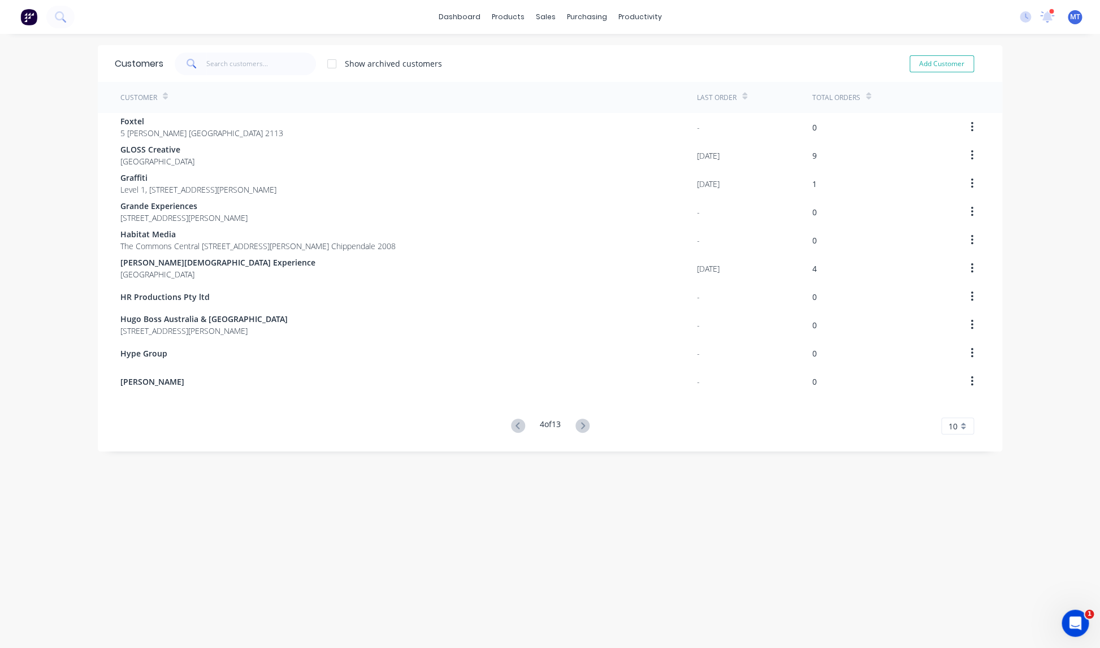
click at [585, 427] on icon at bounding box center [583, 425] width 4 height 7
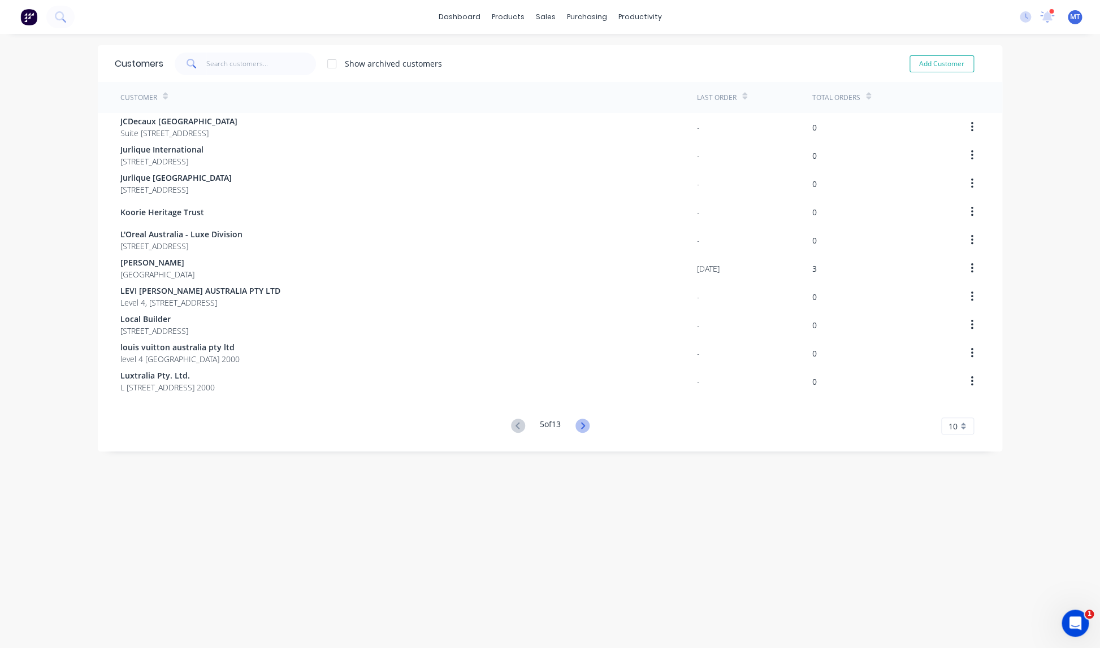
click at [585, 427] on icon at bounding box center [583, 425] width 4 height 7
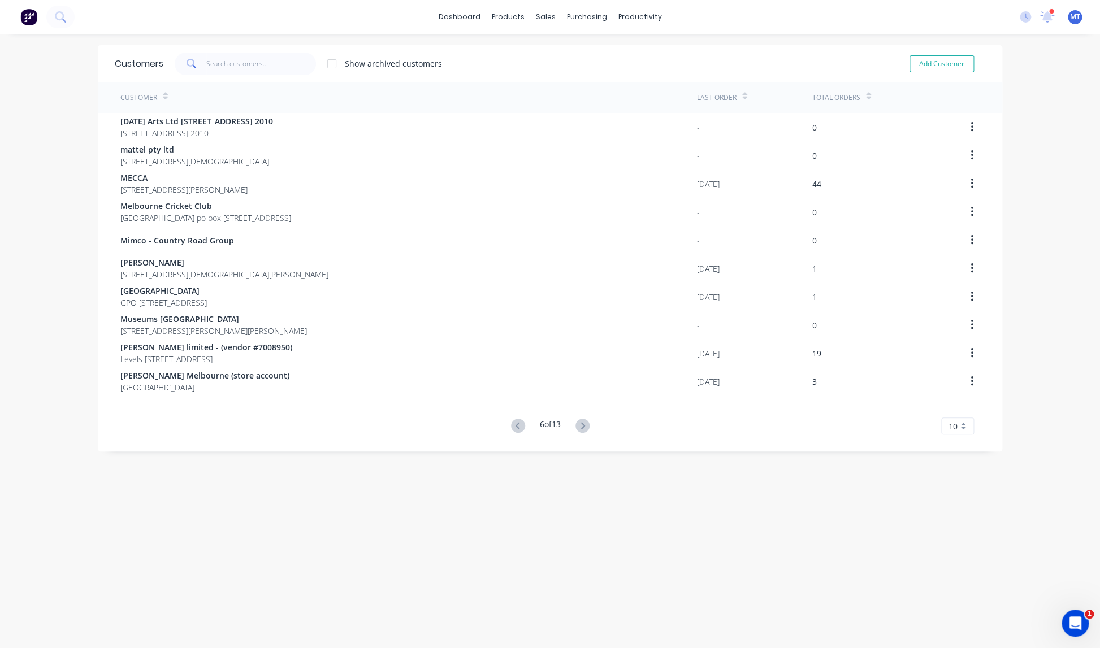
click at [585, 427] on icon at bounding box center [583, 425] width 4 height 7
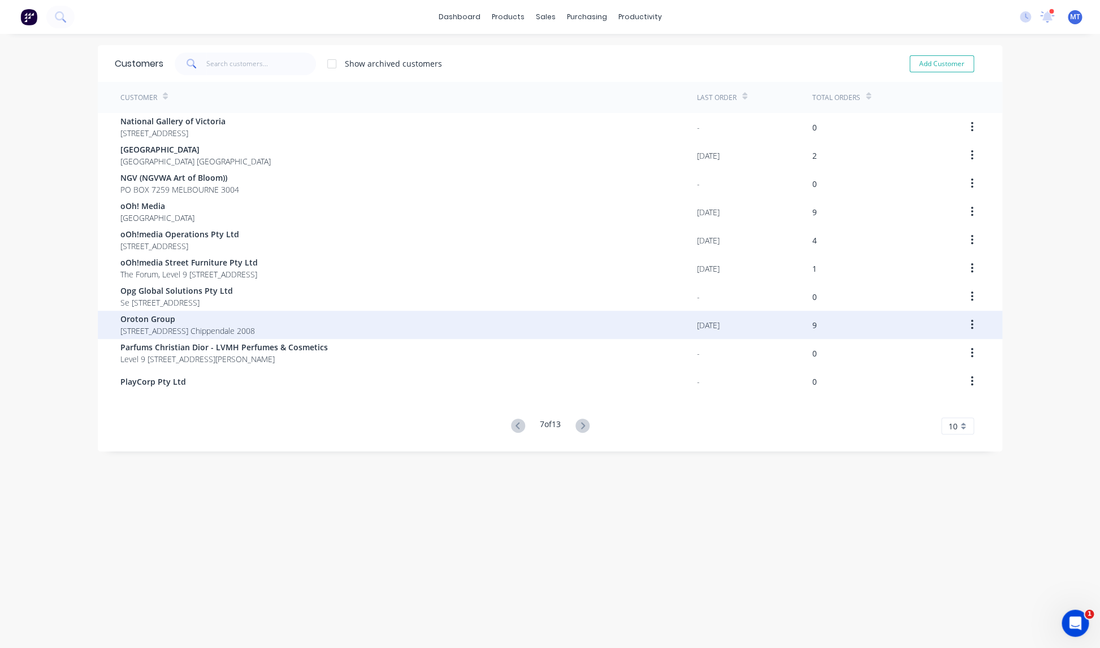
click at [165, 324] on span "Oroton Group" at bounding box center [187, 319] width 135 height 12
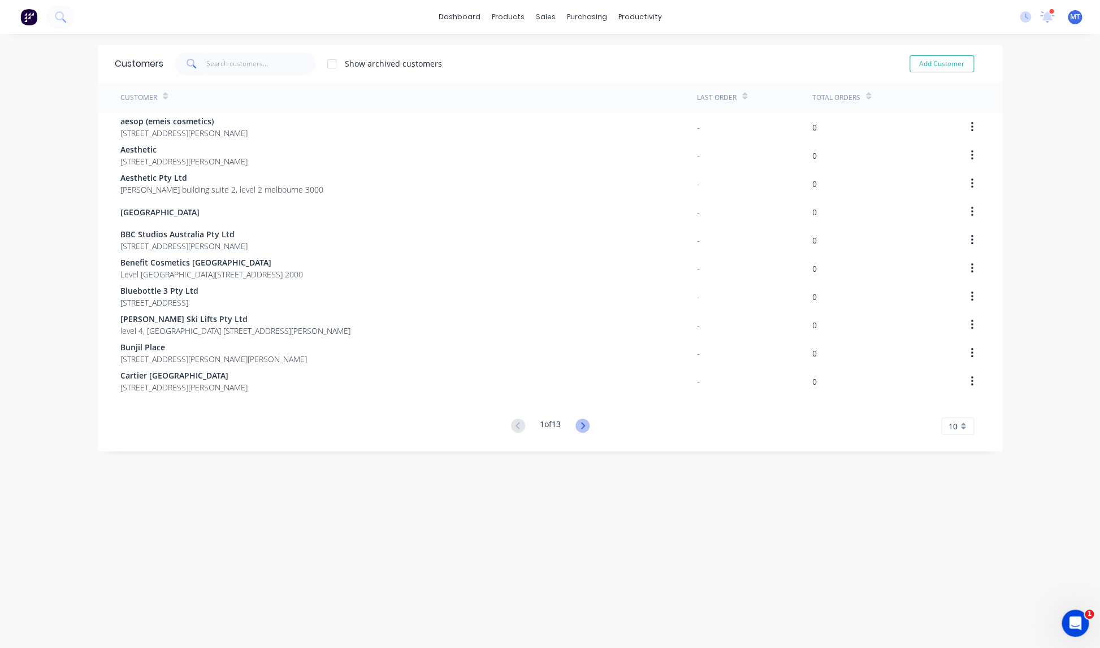
click at [587, 431] on icon at bounding box center [583, 426] width 14 height 14
click at [586, 430] on div "Customers Show archived customers Add Customer Customer Last Order Total Orders…" at bounding box center [550, 352] width 905 height 615
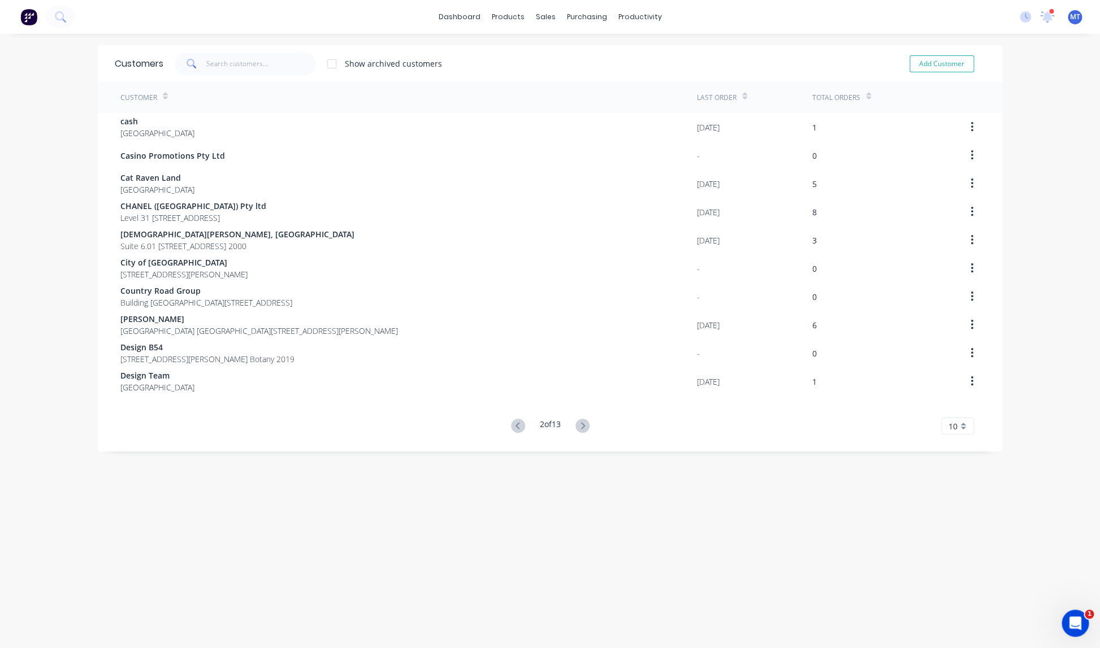
click at [585, 429] on icon at bounding box center [583, 426] width 14 height 14
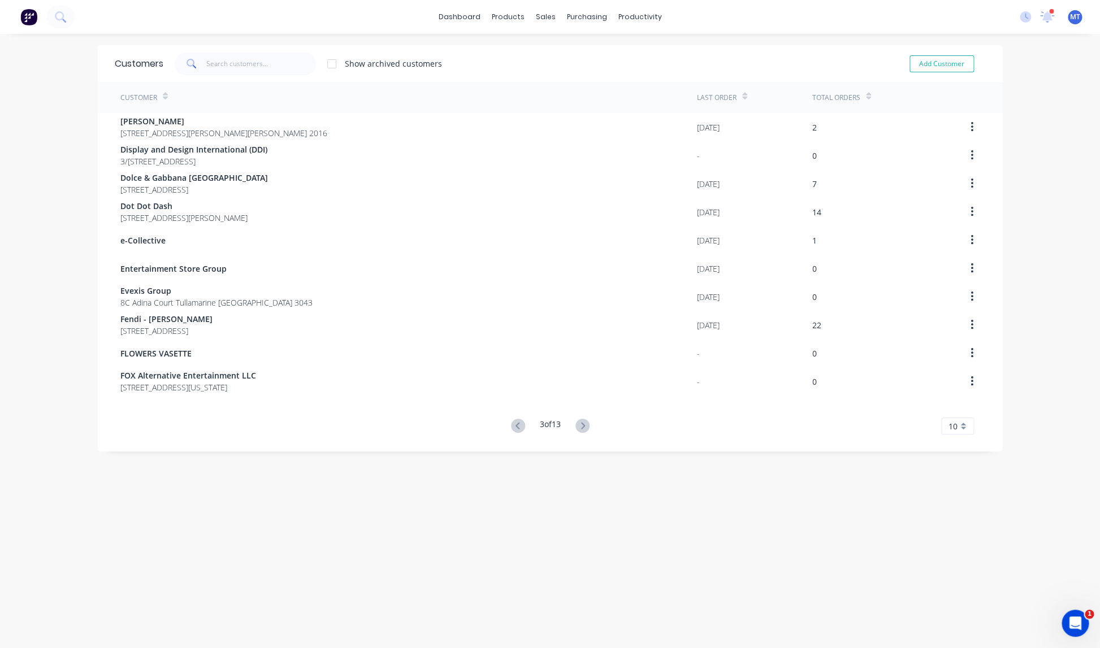
click at [579, 423] on icon at bounding box center [583, 426] width 14 height 14
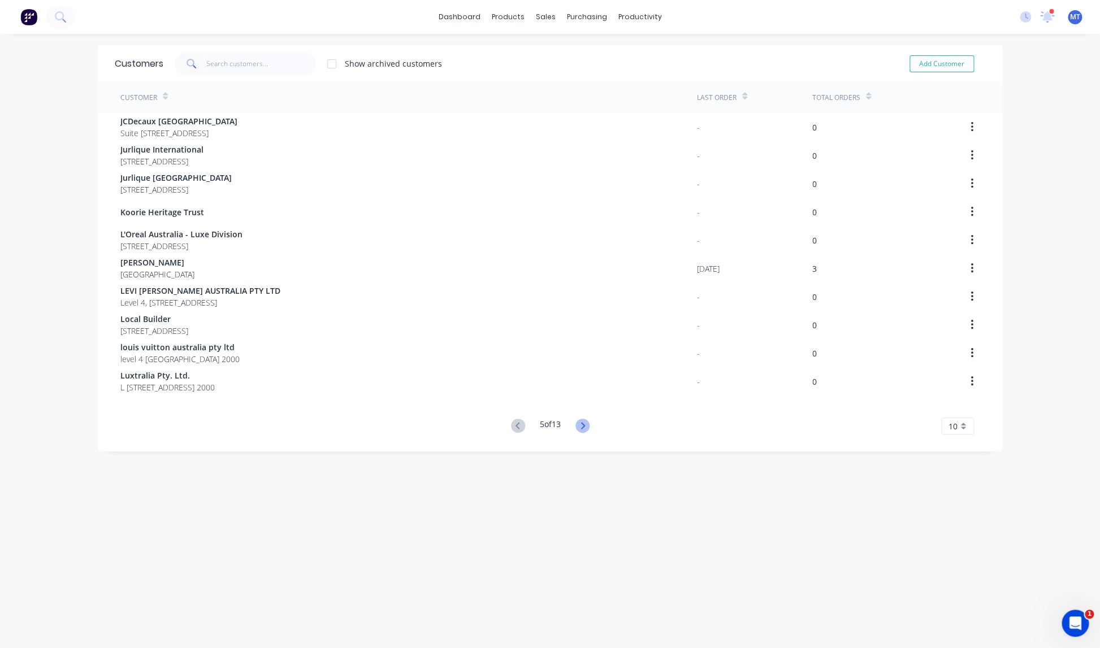
click at [580, 423] on icon at bounding box center [583, 426] width 14 height 14
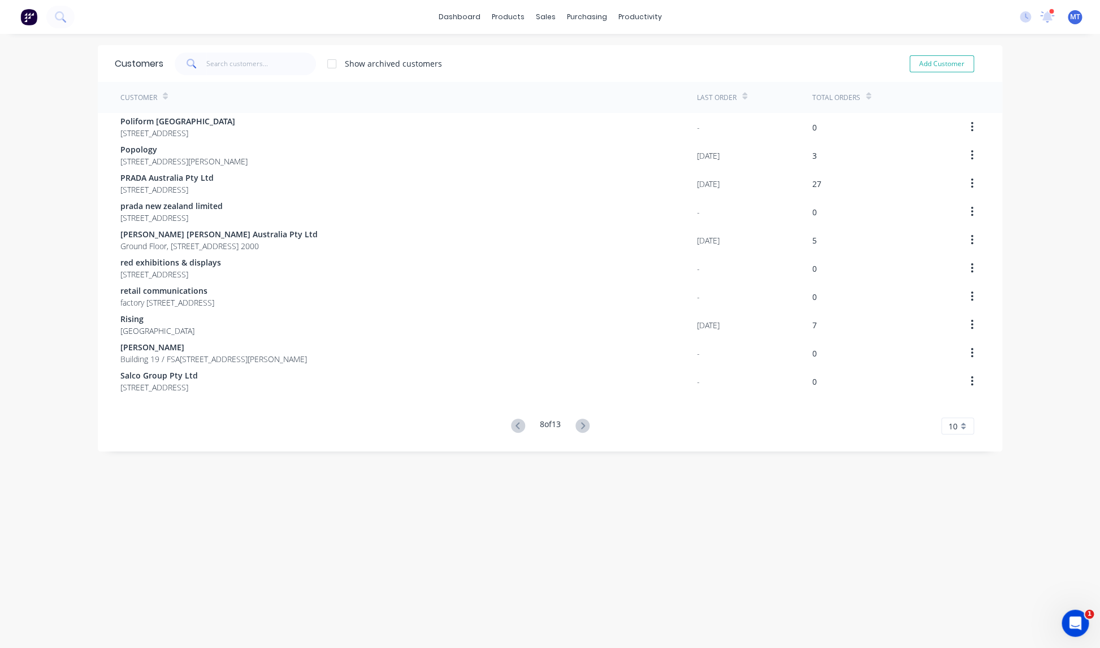
click at [580, 423] on icon at bounding box center [583, 426] width 14 height 14
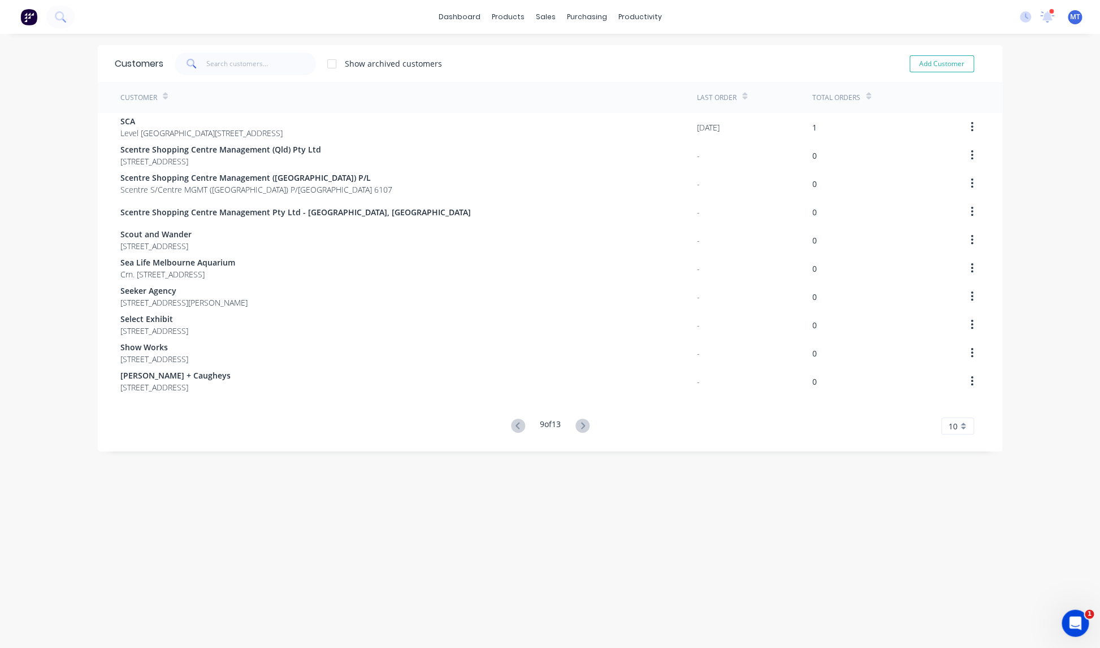
click at [509, 426] on button at bounding box center [518, 426] width 21 height 16
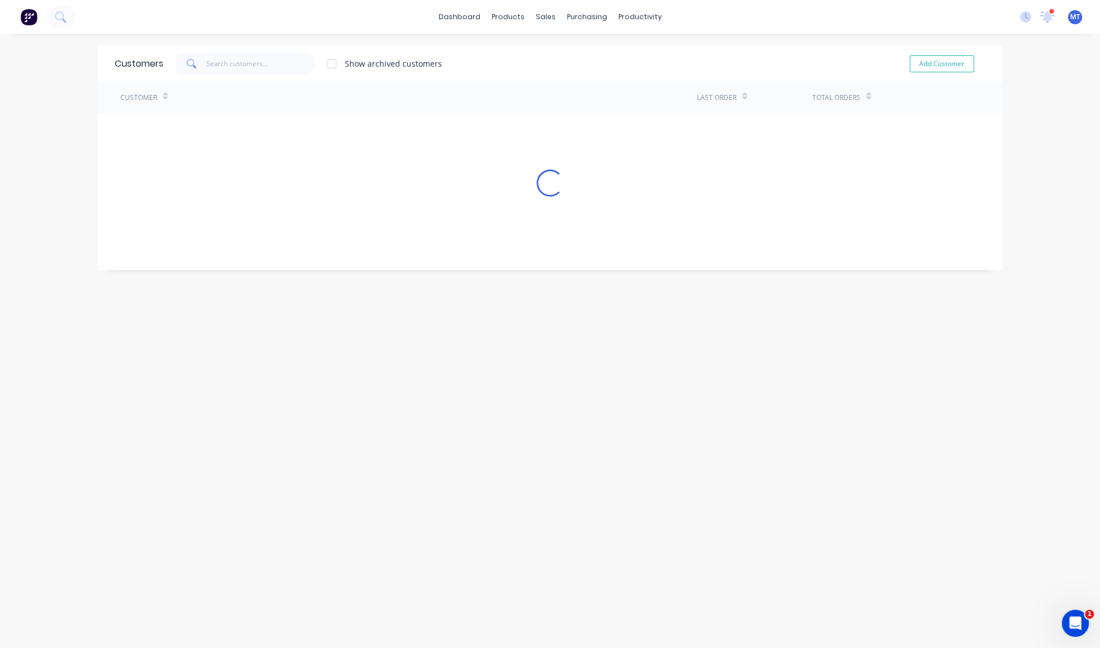
click at [509, 426] on div "Customers Show archived customers Add Customer Customer Last Order Total Orders…" at bounding box center [550, 352] width 905 height 615
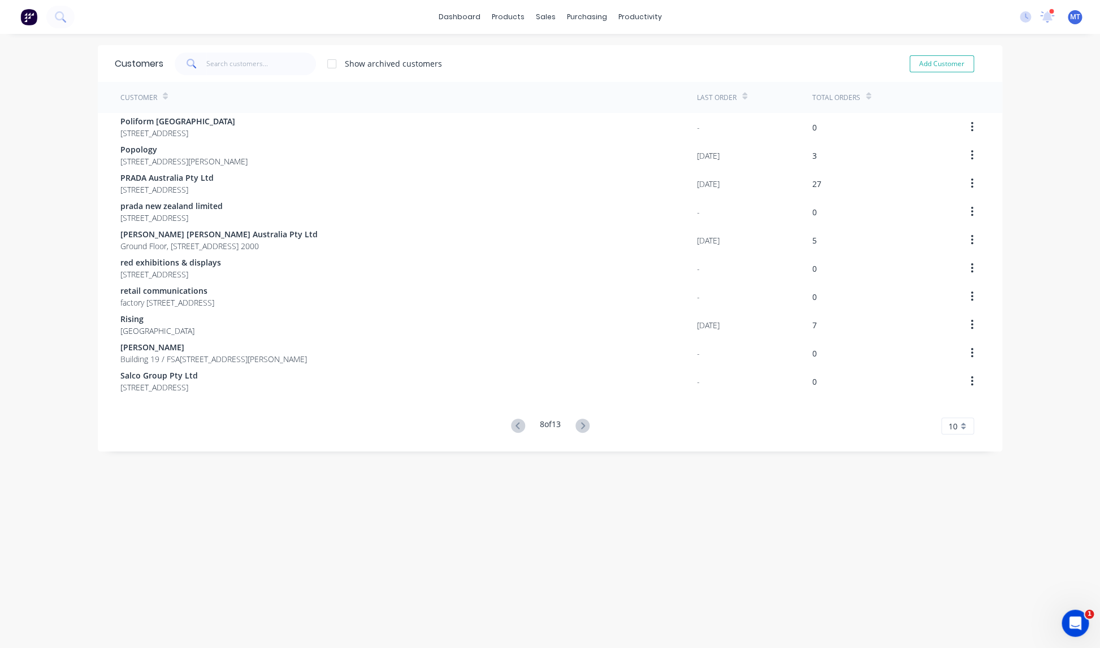
click at [516, 428] on icon at bounding box center [517, 425] width 4 height 7
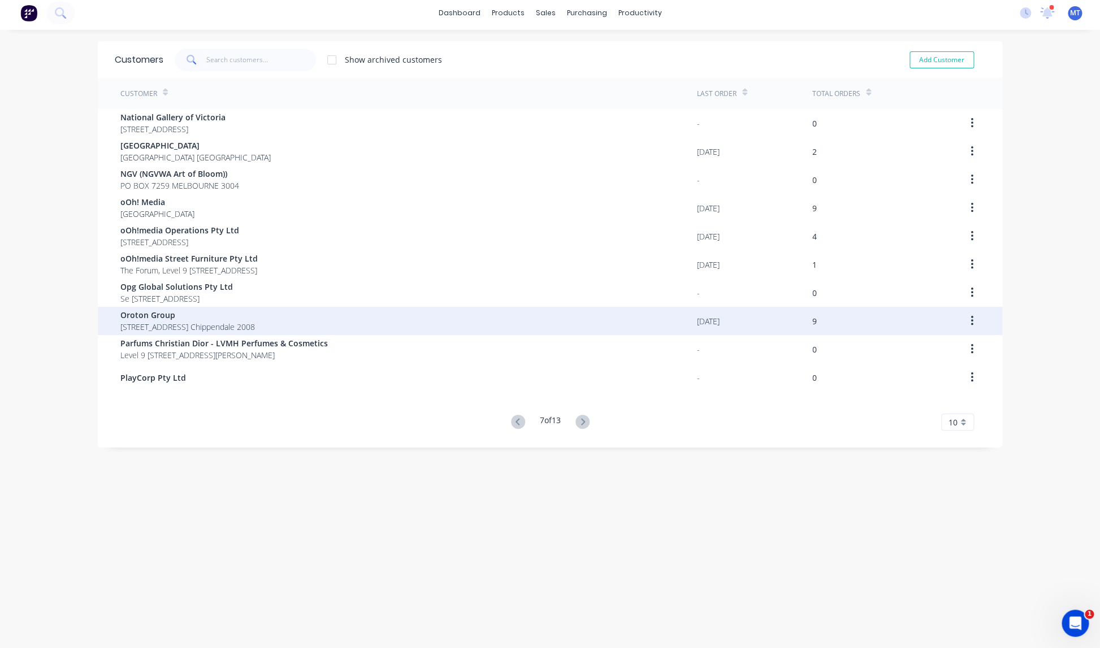
scroll to position [2, 0]
click at [742, 322] on div "[DATE]" at bounding box center [754, 323] width 115 height 28
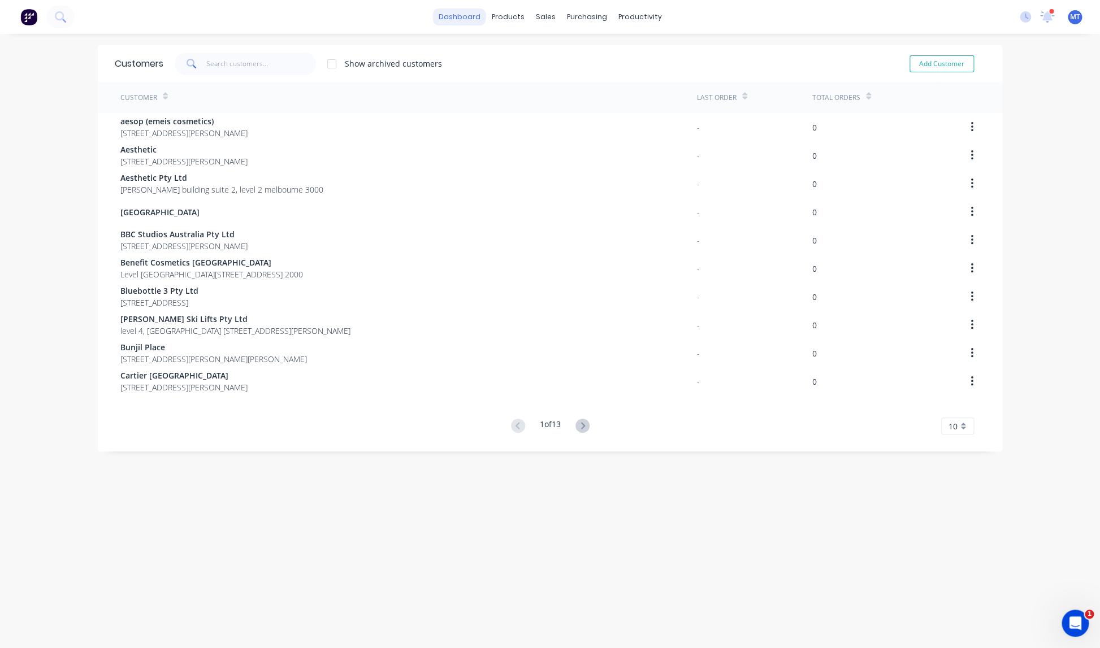
click at [466, 15] on link "dashboard" at bounding box center [459, 16] width 53 height 17
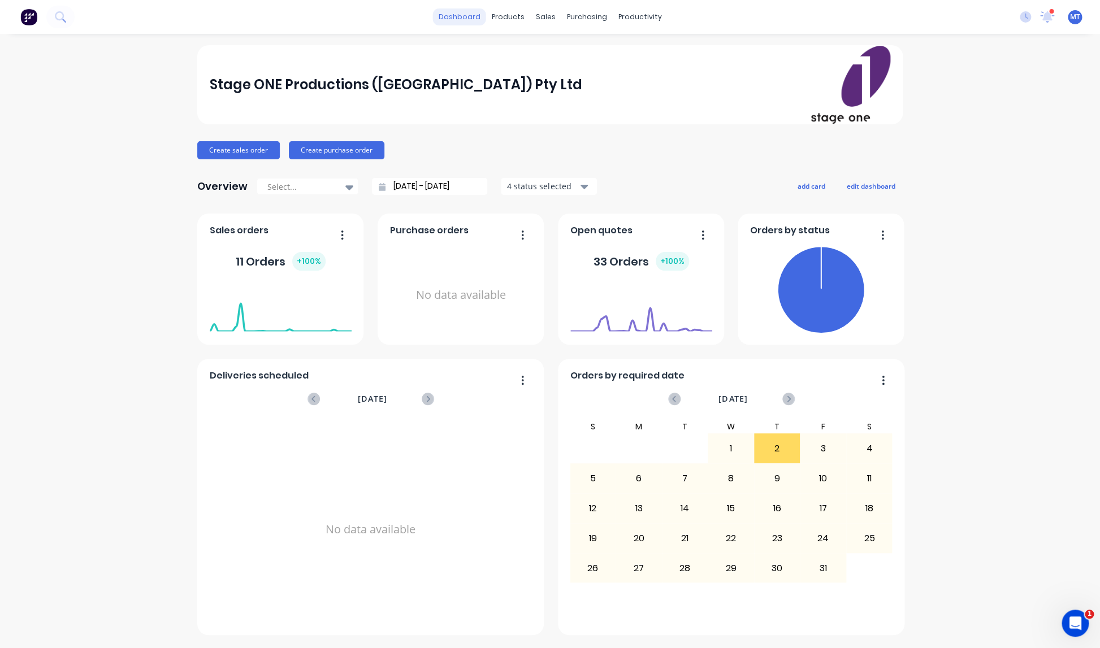
click at [476, 17] on link "dashboard" at bounding box center [459, 16] width 53 height 17
click at [593, 54] on div "Sales Orders" at bounding box center [587, 54] width 46 height 10
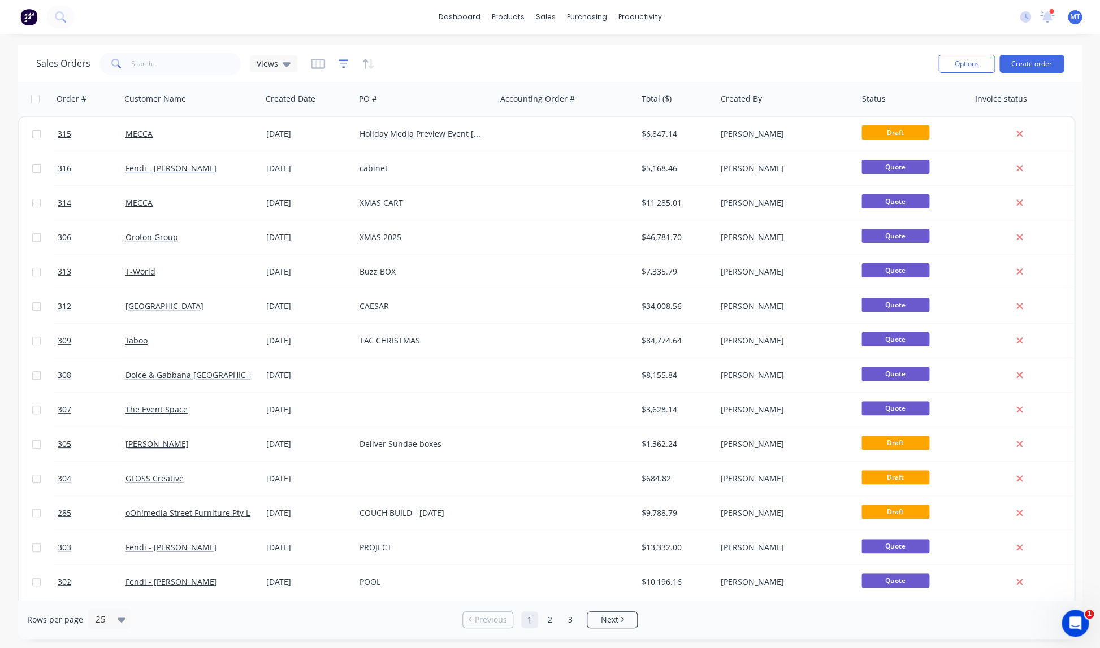
click at [345, 62] on icon "button" at bounding box center [344, 63] width 10 height 11
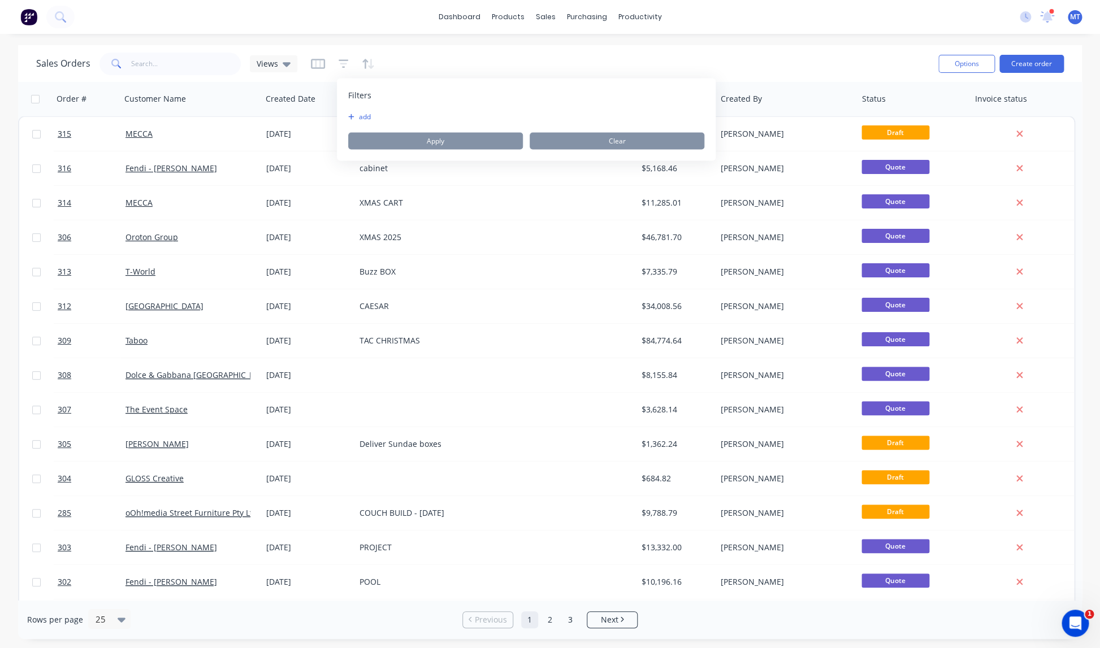
click at [353, 116] on icon "button" at bounding box center [351, 117] width 6 height 7
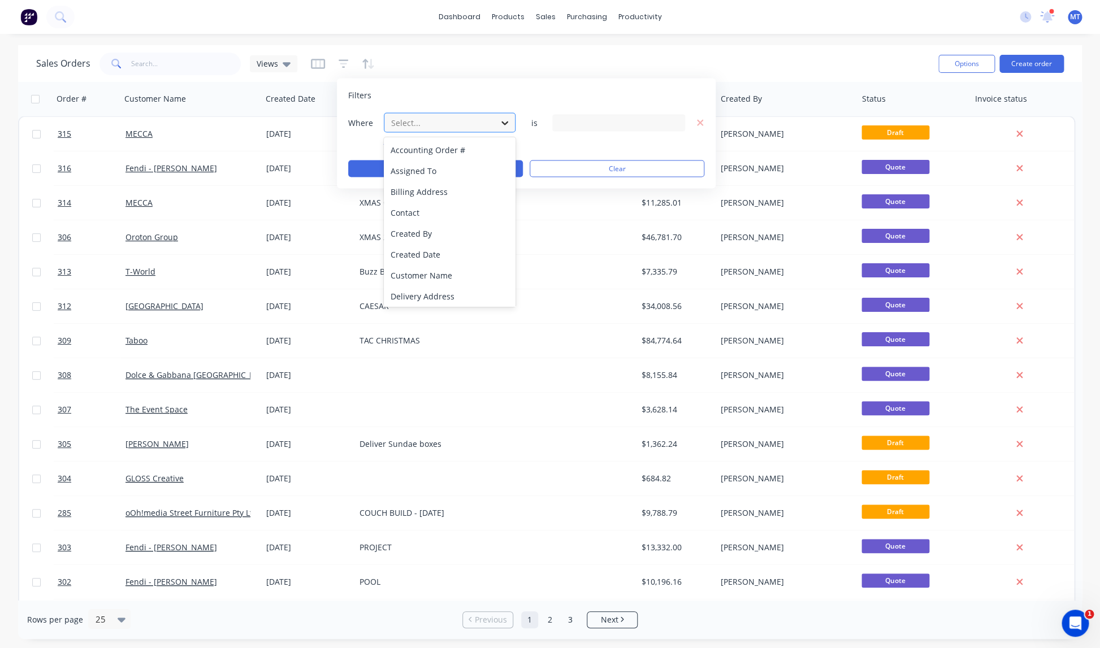
click at [510, 122] on icon at bounding box center [504, 122] width 11 height 11
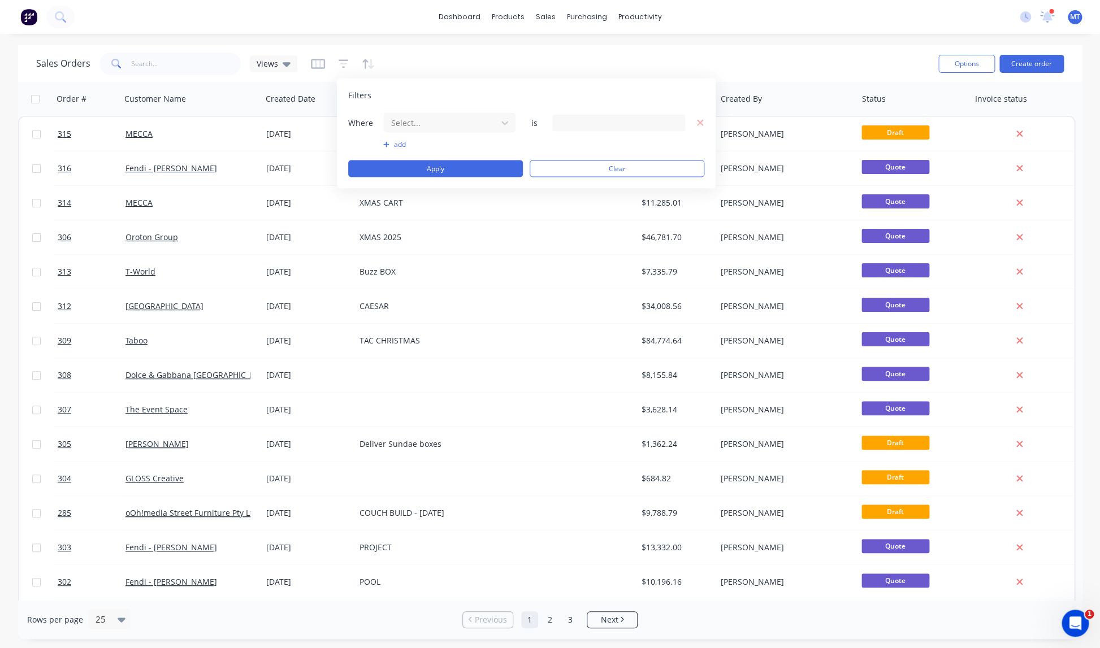
click at [551, 98] on div "Filters" at bounding box center [526, 95] width 356 height 11
click at [697, 122] on icon "button" at bounding box center [701, 123] width 8 height 10
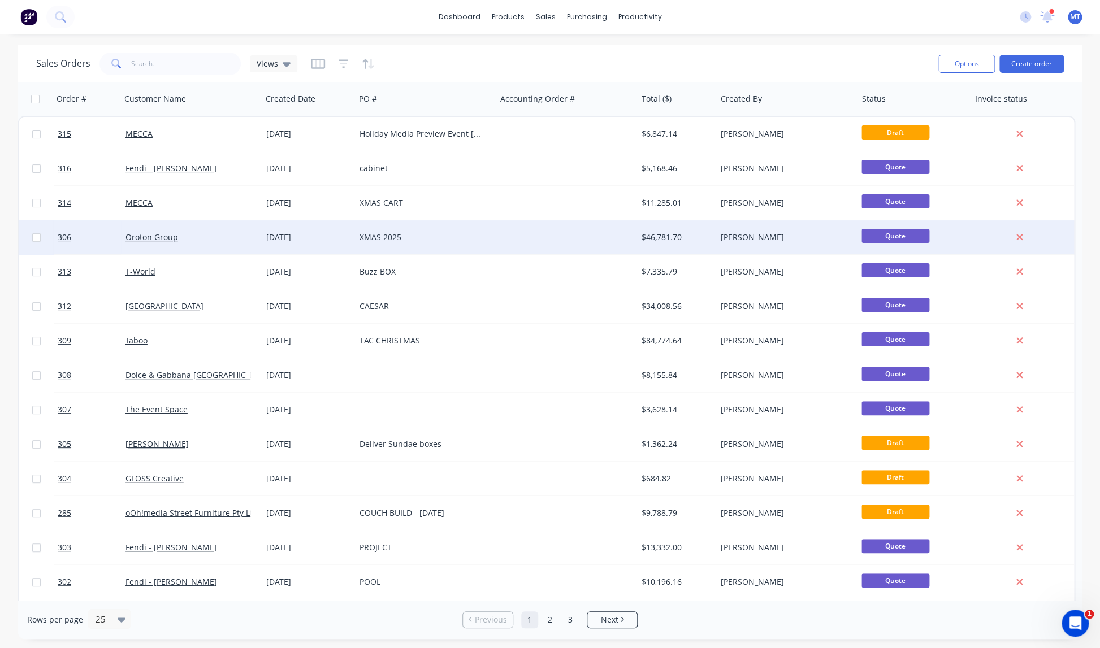
click at [524, 251] on div at bounding box center [566, 238] width 141 height 34
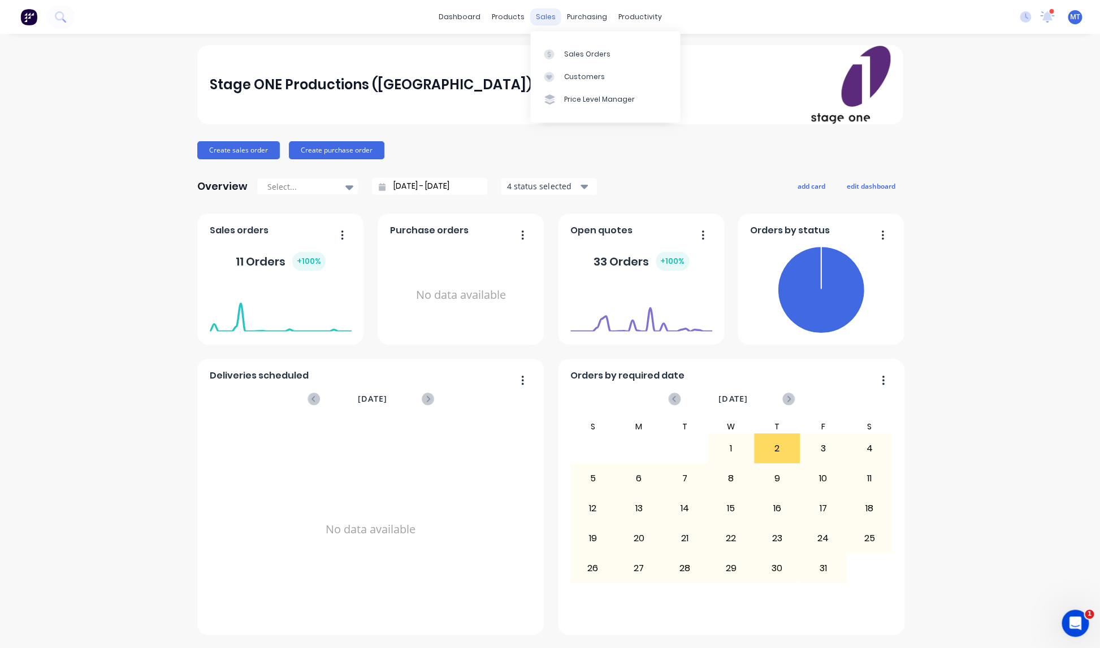
click at [547, 15] on div "sales" at bounding box center [545, 16] width 31 height 17
click at [592, 57] on div "Sales Orders" at bounding box center [587, 54] width 46 height 10
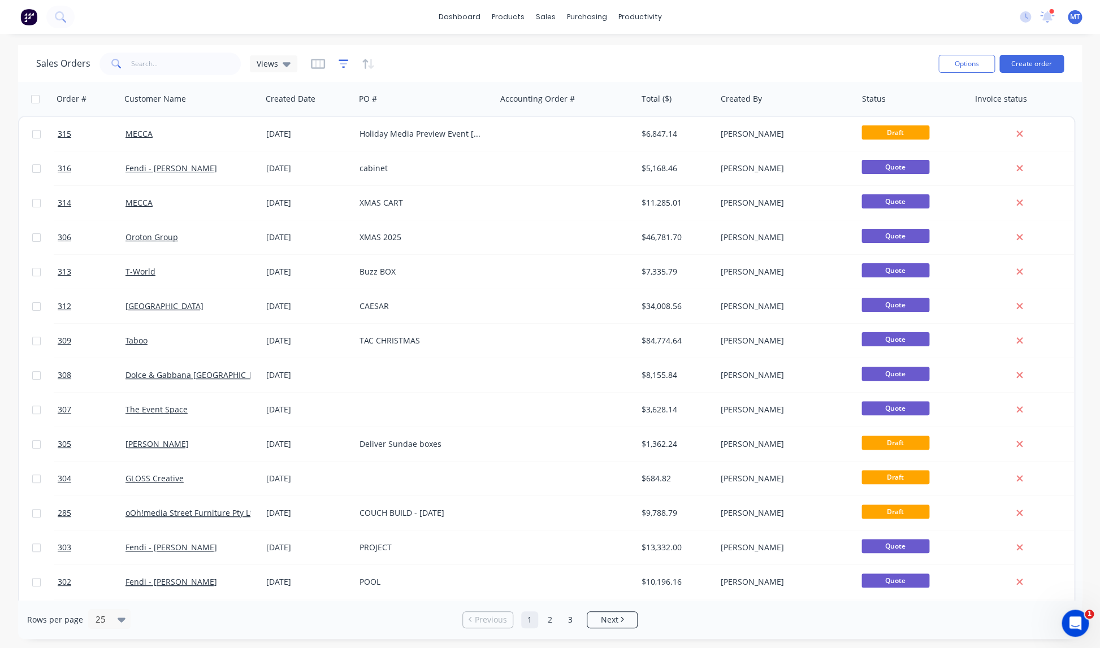
click at [344, 65] on icon "button" at bounding box center [344, 63] width 10 height 11
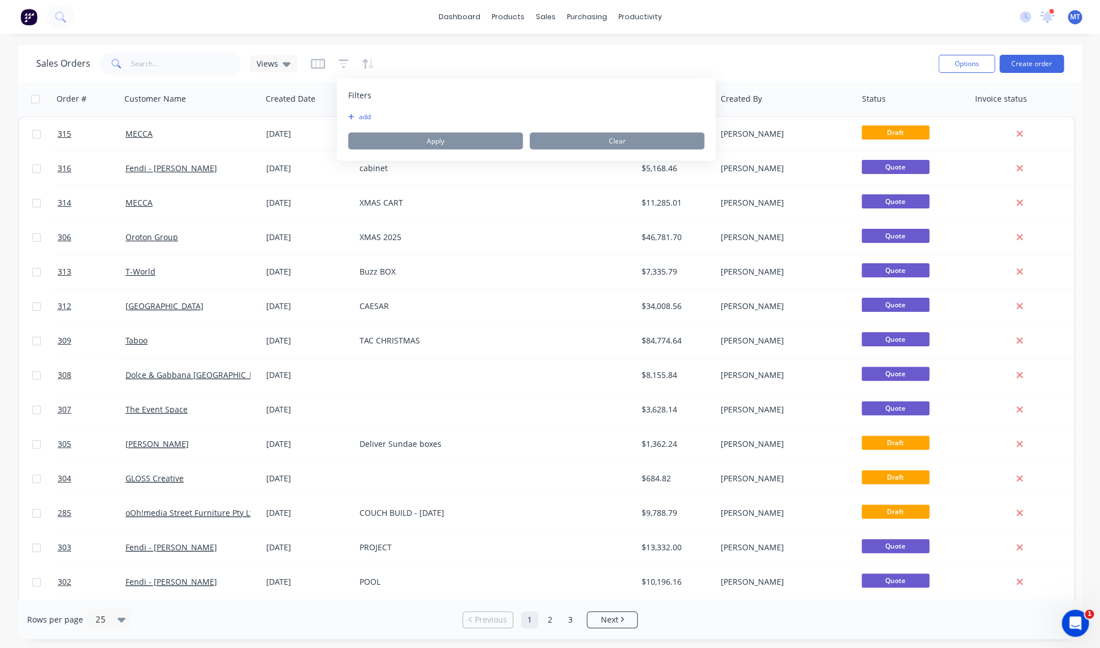
click at [366, 115] on button "add" at bounding box center [362, 117] width 28 height 9
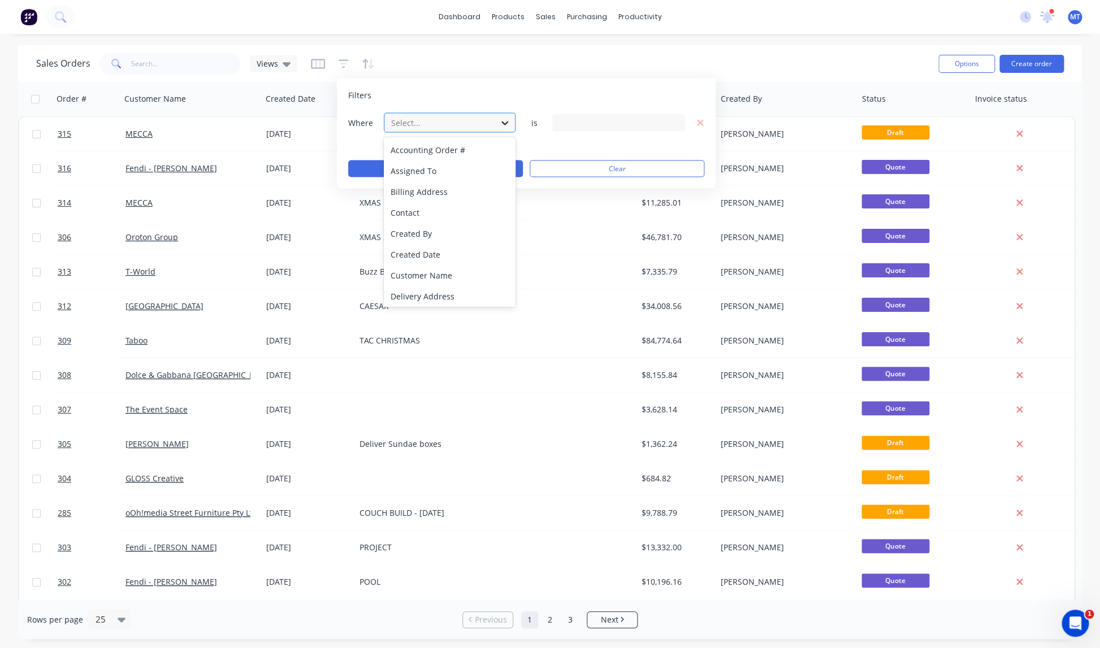
click at [501, 122] on icon at bounding box center [504, 122] width 11 height 11
click at [422, 296] on div "Status" at bounding box center [450, 294] width 132 height 21
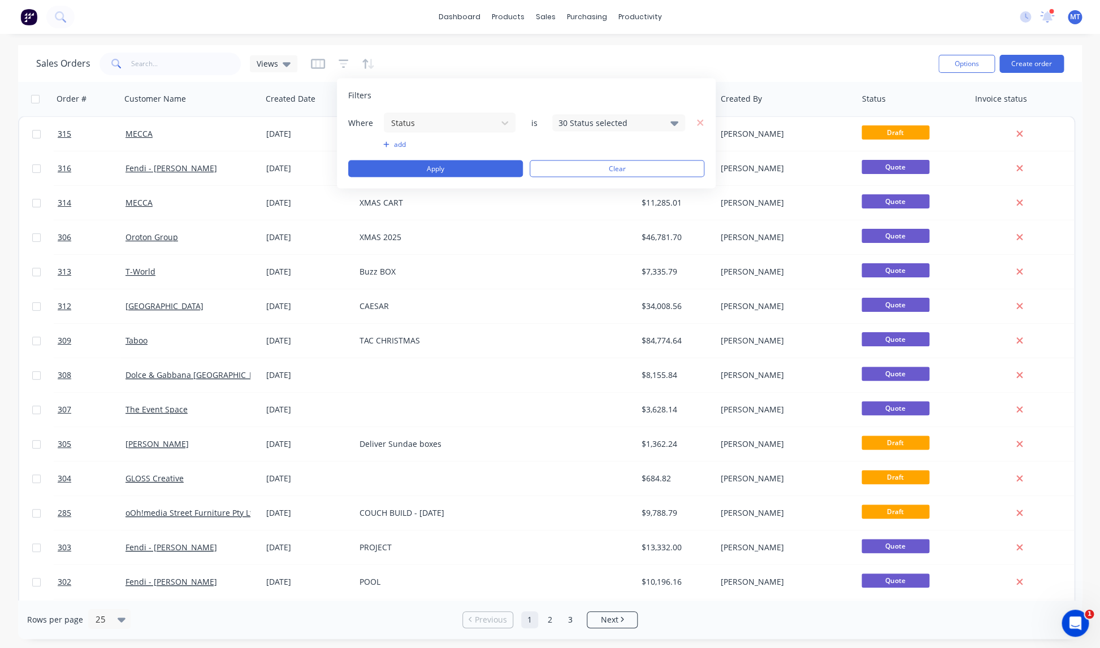
click at [673, 122] on icon at bounding box center [675, 123] width 8 height 5
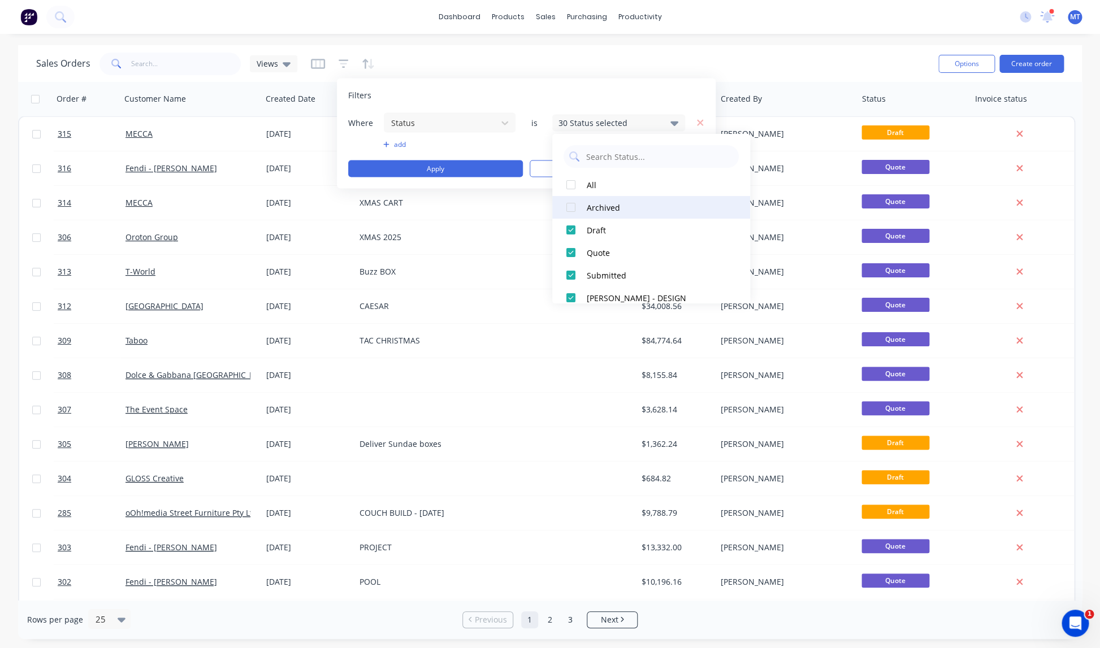
click at [574, 207] on div at bounding box center [571, 207] width 23 height 23
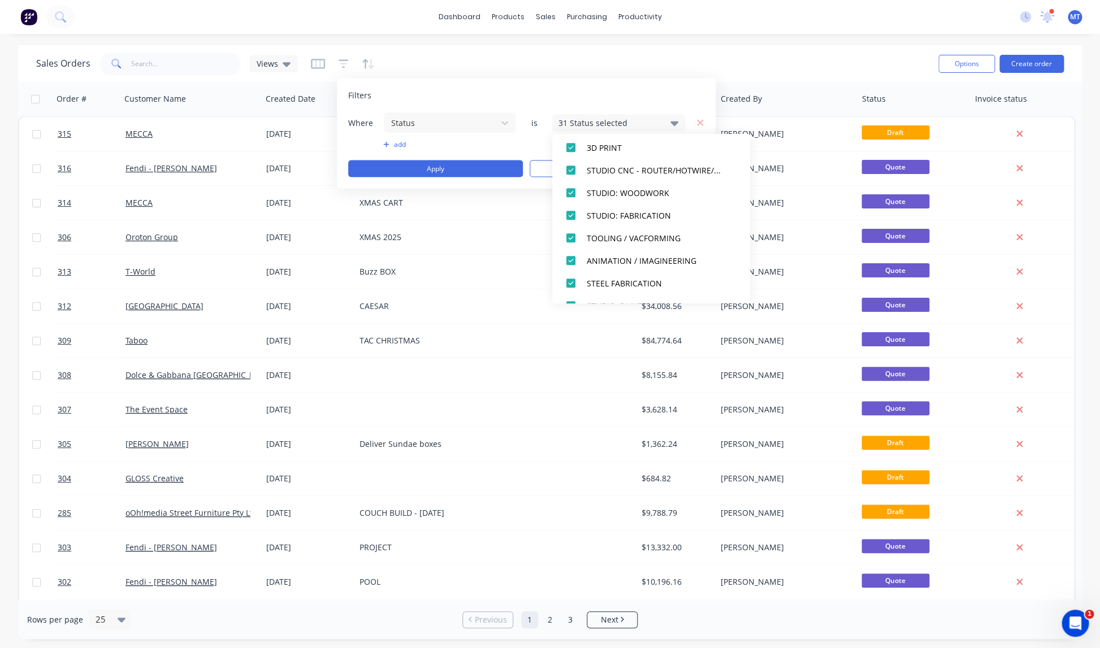
scroll to position [0, 0]
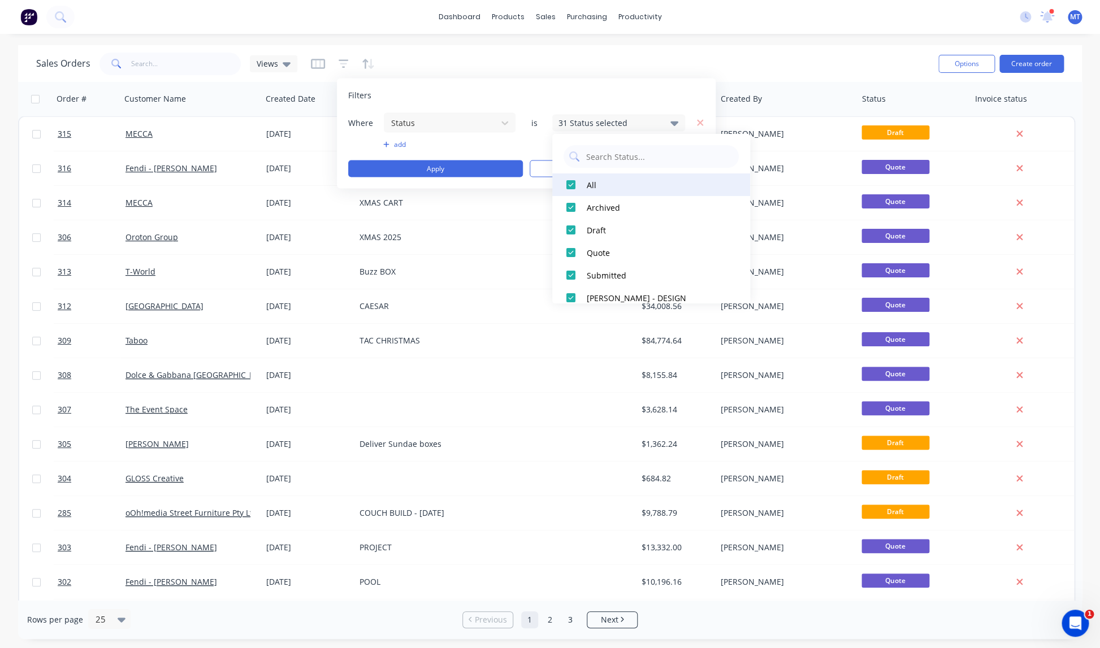
click at [573, 184] on div at bounding box center [571, 185] width 23 height 23
click at [572, 209] on div at bounding box center [571, 207] width 23 height 23
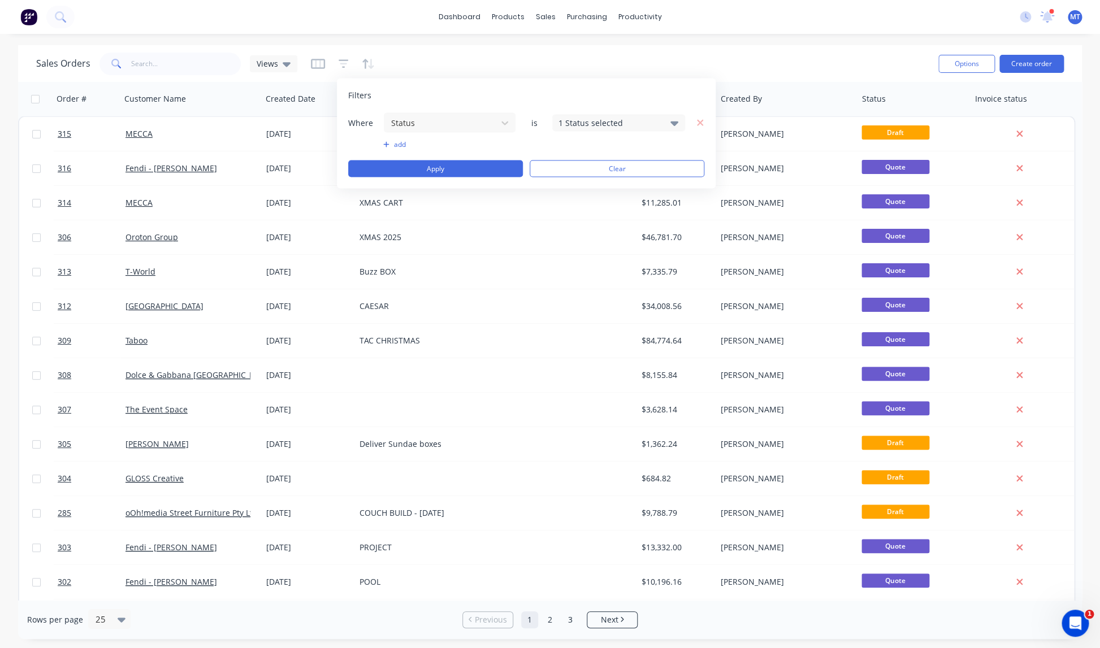
click at [632, 96] on div "Filters" at bounding box center [526, 95] width 356 height 11
click at [448, 170] on button "Apply" at bounding box center [435, 169] width 175 height 17
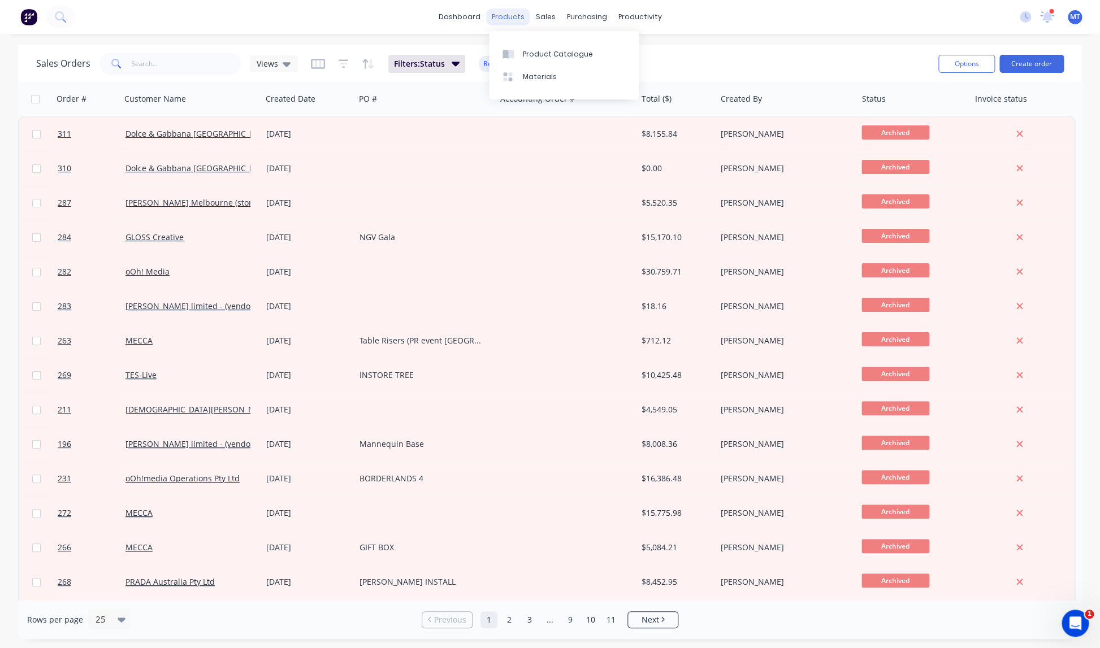
click at [515, 18] on div "products" at bounding box center [508, 16] width 44 height 17
click at [569, 58] on div "Sales Orders" at bounding box center [587, 54] width 46 height 10
click at [572, 53] on div "Sales Orders" at bounding box center [587, 54] width 46 height 10
click at [546, 20] on div "sales" at bounding box center [545, 16] width 31 height 17
click at [575, 54] on div "Sales Orders" at bounding box center [587, 54] width 46 height 10
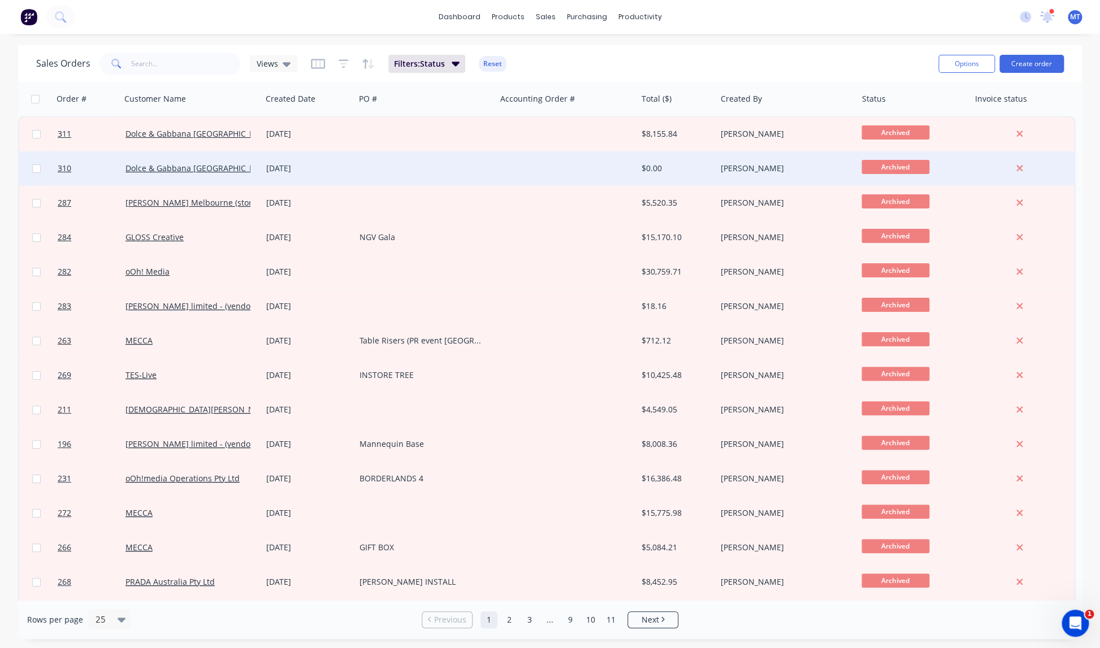
click at [500, 176] on div at bounding box center [566, 169] width 141 height 34
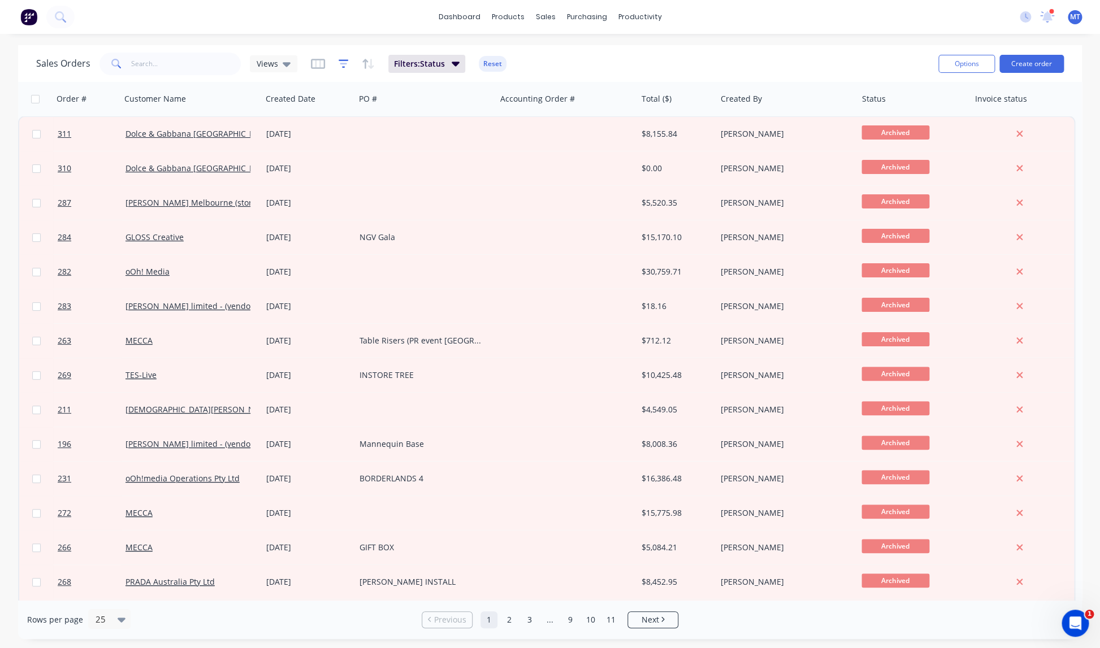
click at [341, 64] on icon "button" at bounding box center [343, 64] width 7 height 2
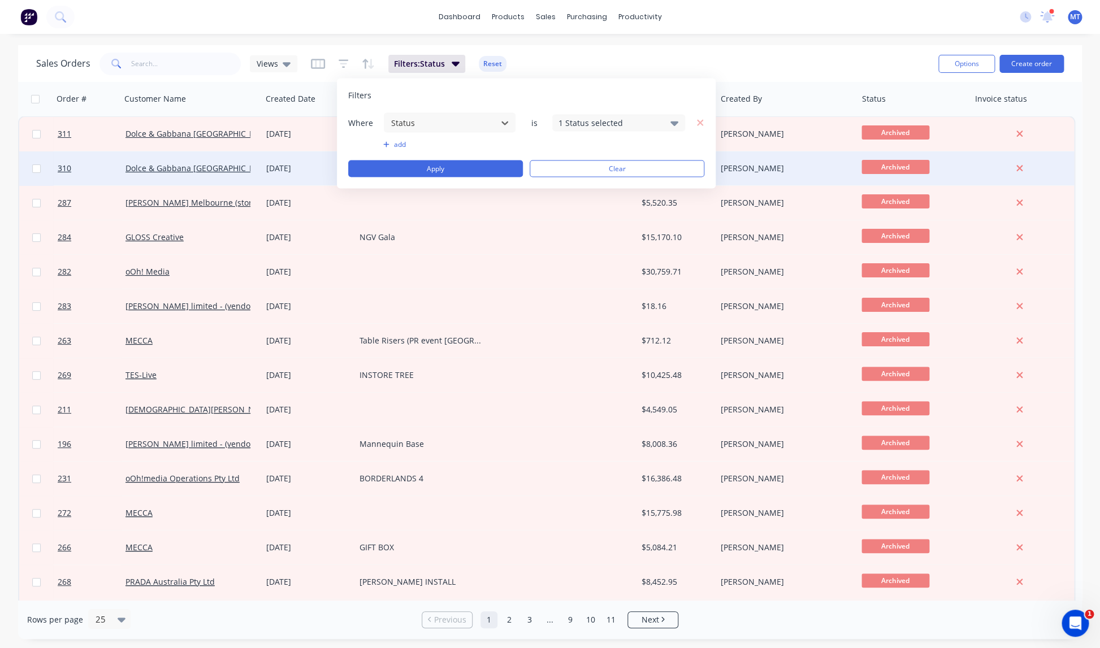
click at [549, 166] on button "Clear" at bounding box center [617, 169] width 175 height 17
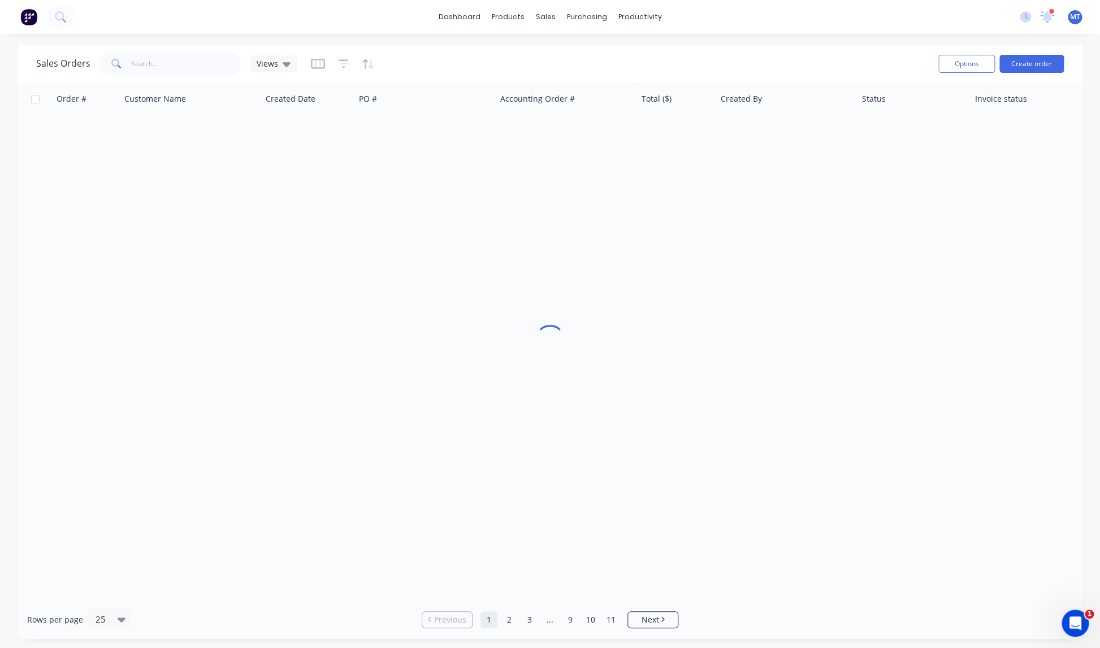
click at [544, 116] on div "Order # Customer Name Created Date PO # Accounting Order # Total ($) Created By…" at bounding box center [546, 99] width 1057 height 34
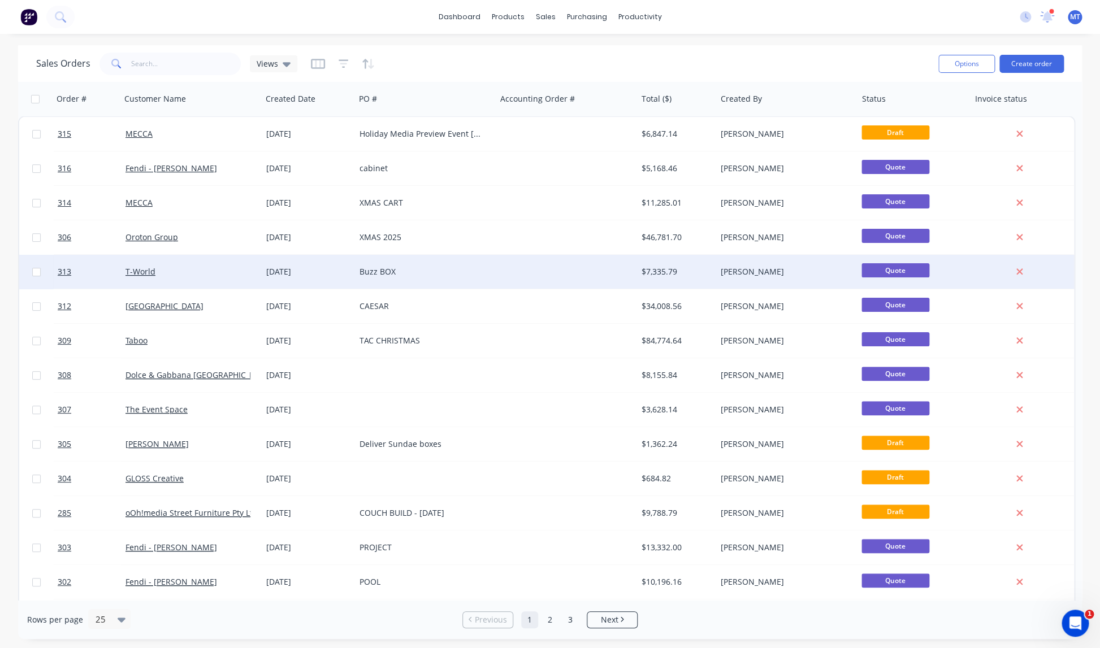
click at [488, 287] on div "Buzz BOX" at bounding box center [425, 272] width 141 height 34
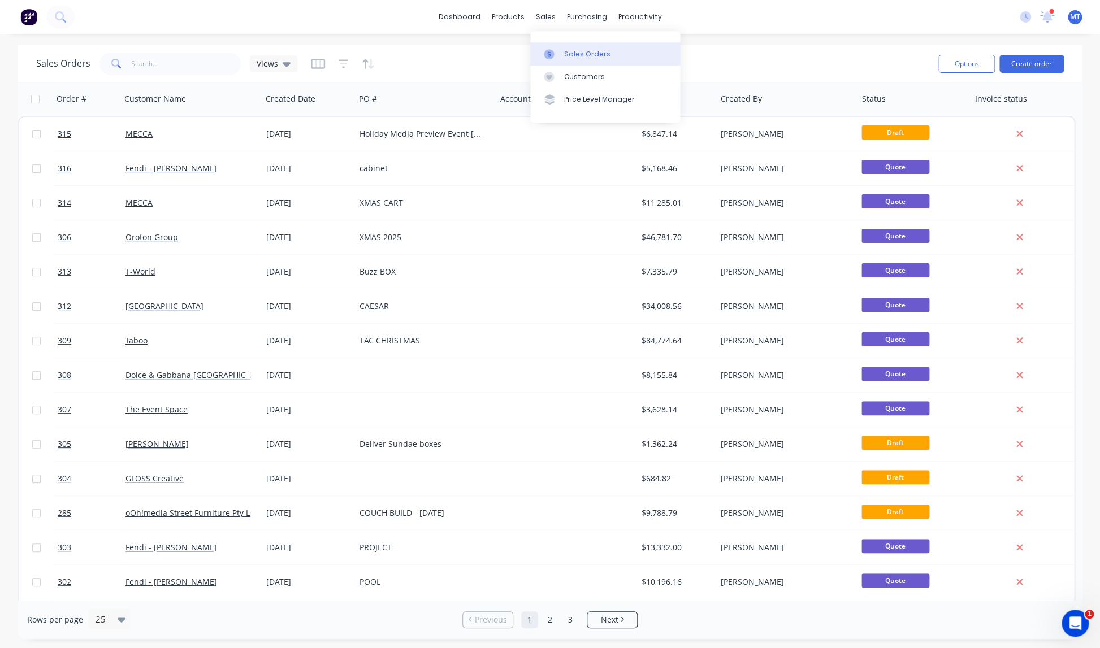
click at [590, 54] on div "Sales Orders" at bounding box center [587, 54] width 46 height 10
